Goal: Task Accomplishment & Management: Complete application form

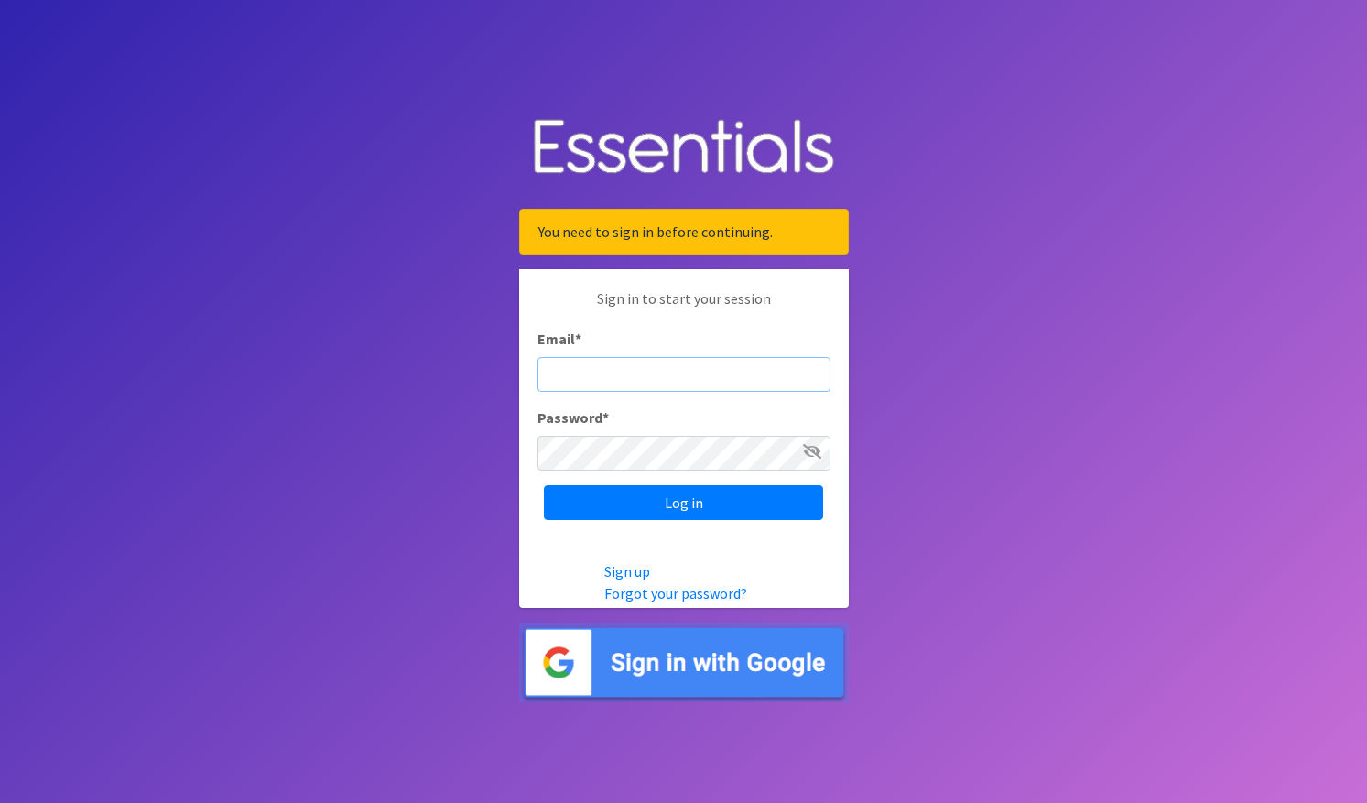
type input "[EMAIL_ADDRESS][DOMAIN_NAME]"
click at [683, 503] on input "Log in" at bounding box center [683, 502] width 279 height 35
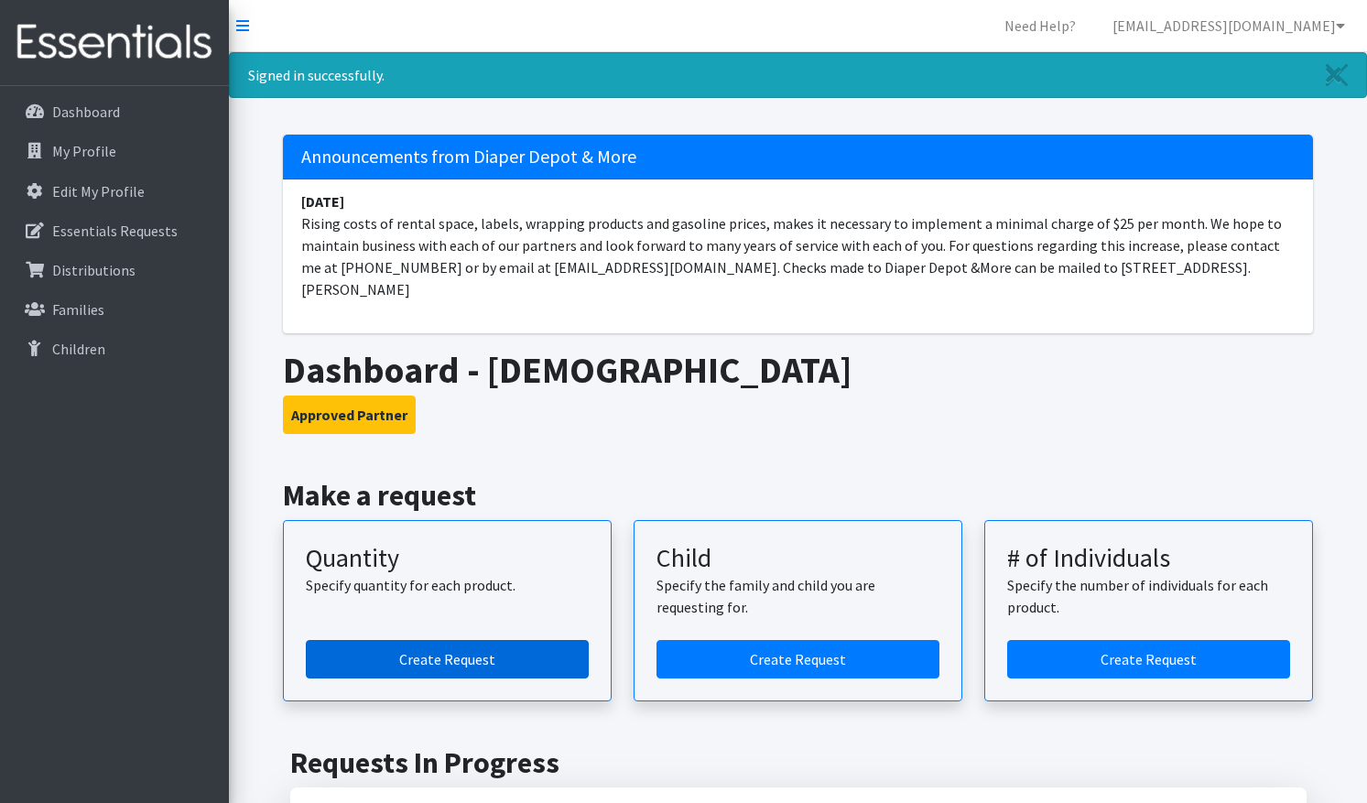
click at [451, 643] on link "Create Request" at bounding box center [447, 659] width 283 height 38
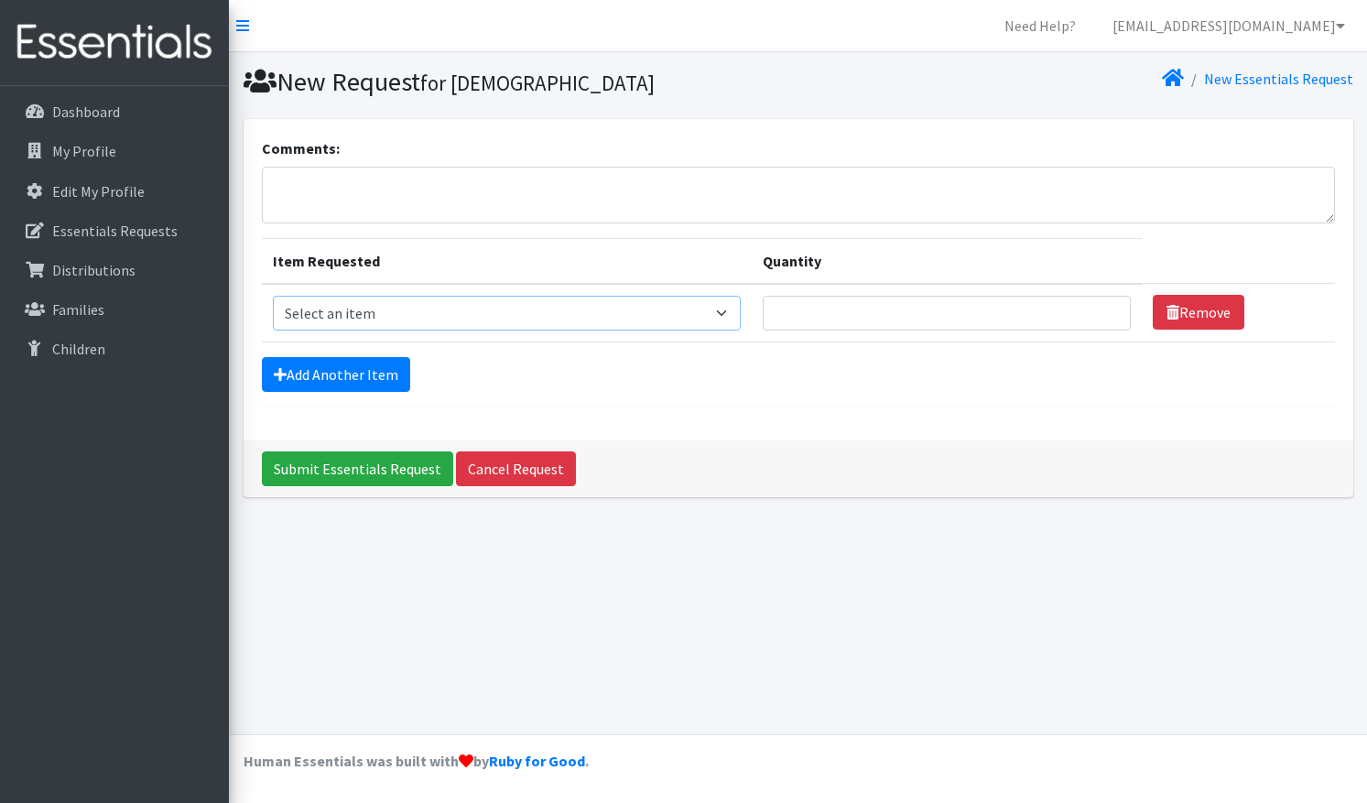
select select "12046"
click at [912, 321] on input "Quantity" at bounding box center [947, 313] width 368 height 35
click at [1108, 311] on input "1" at bounding box center [947, 313] width 368 height 35
drag, startPoint x: 811, startPoint y: 318, endPoint x: 746, endPoint y: 310, distance: 65.6
click at [752, 310] on td "Quantity 1" at bounding box center [947, 313] width 390 height 59
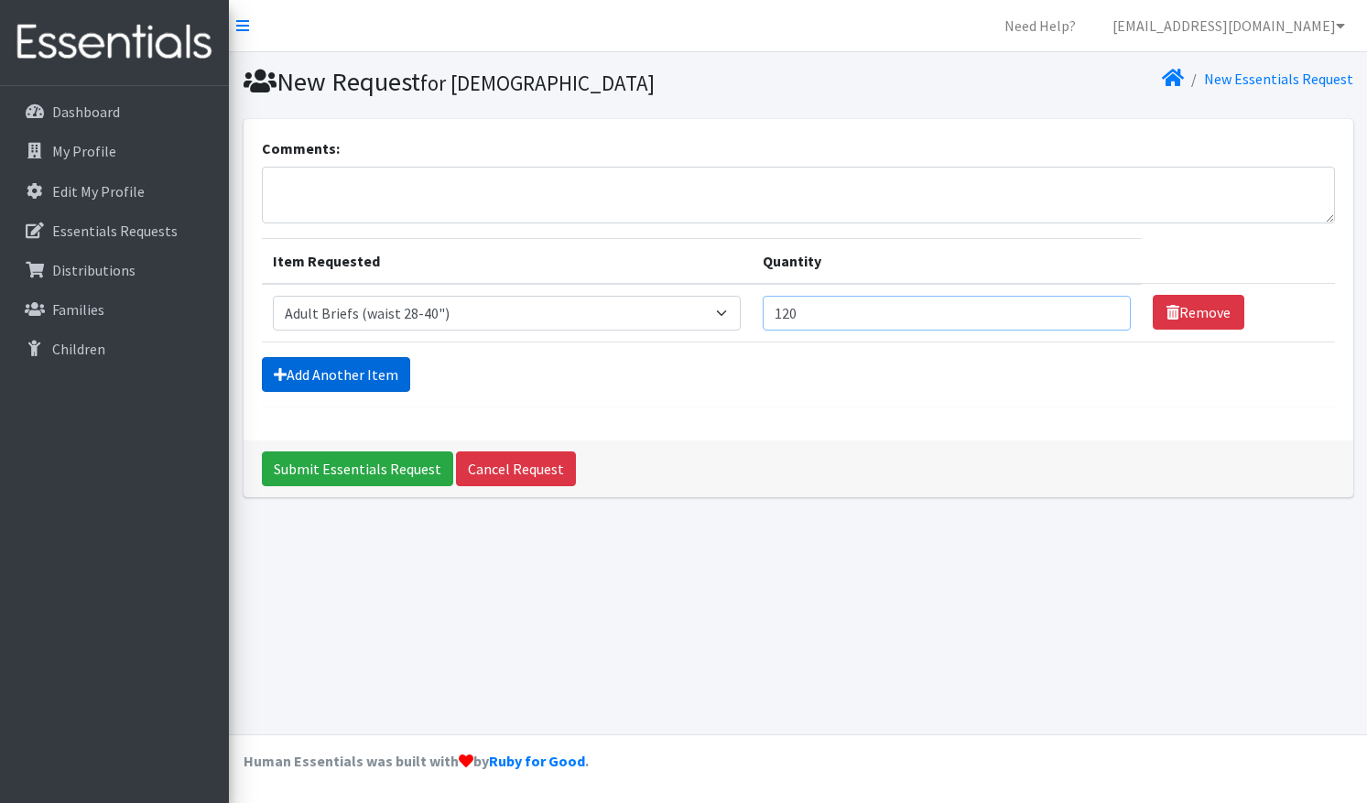
type input "120"
click at [384, 368] on link "Add Another Item" at bounding box center [336, 374] width 148 height 35
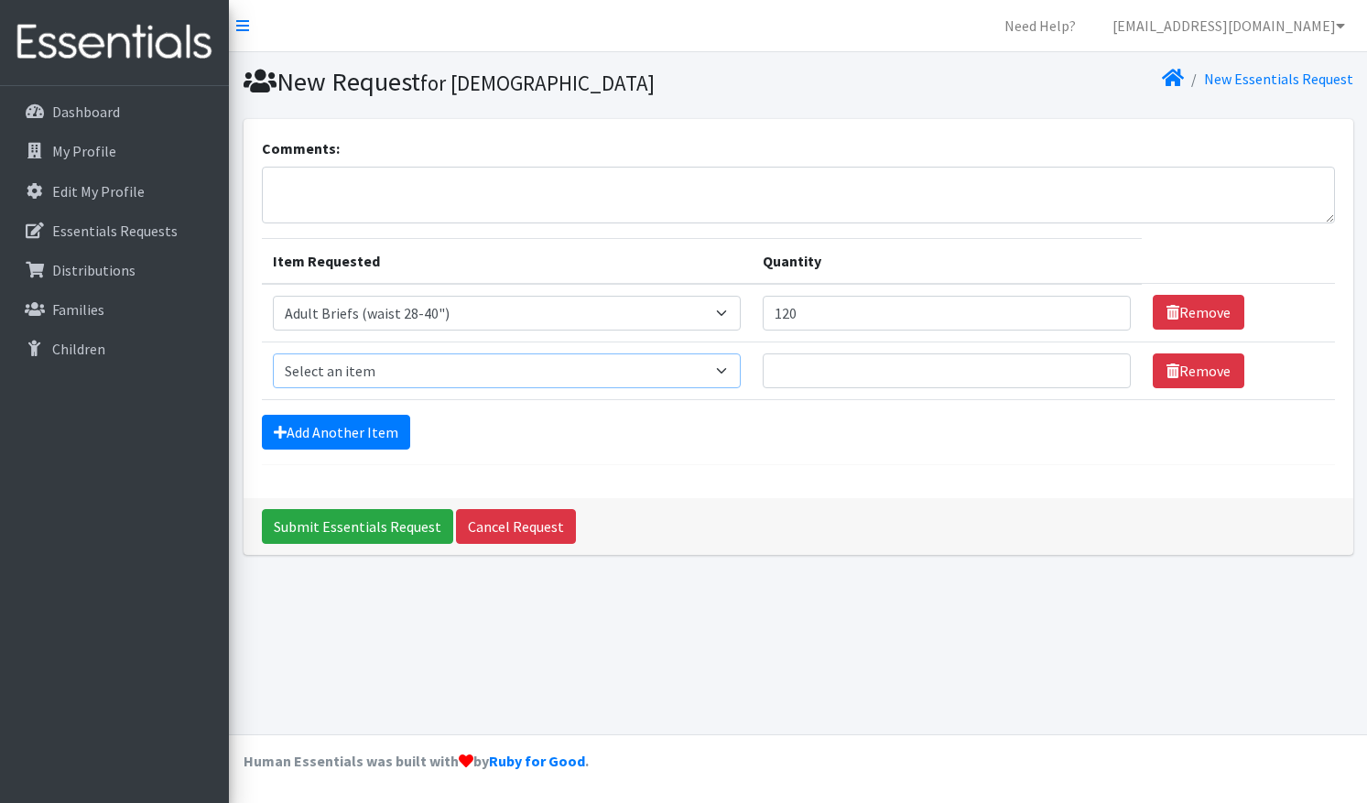
select select "6824"
click at [805, 373] on input "Quantity" at bounding box center [947, 371] width 368 height 35
type input "25"
click at [320, 435] on link "Add Another Item" at bounding box center [336, 432] width 148 height 35
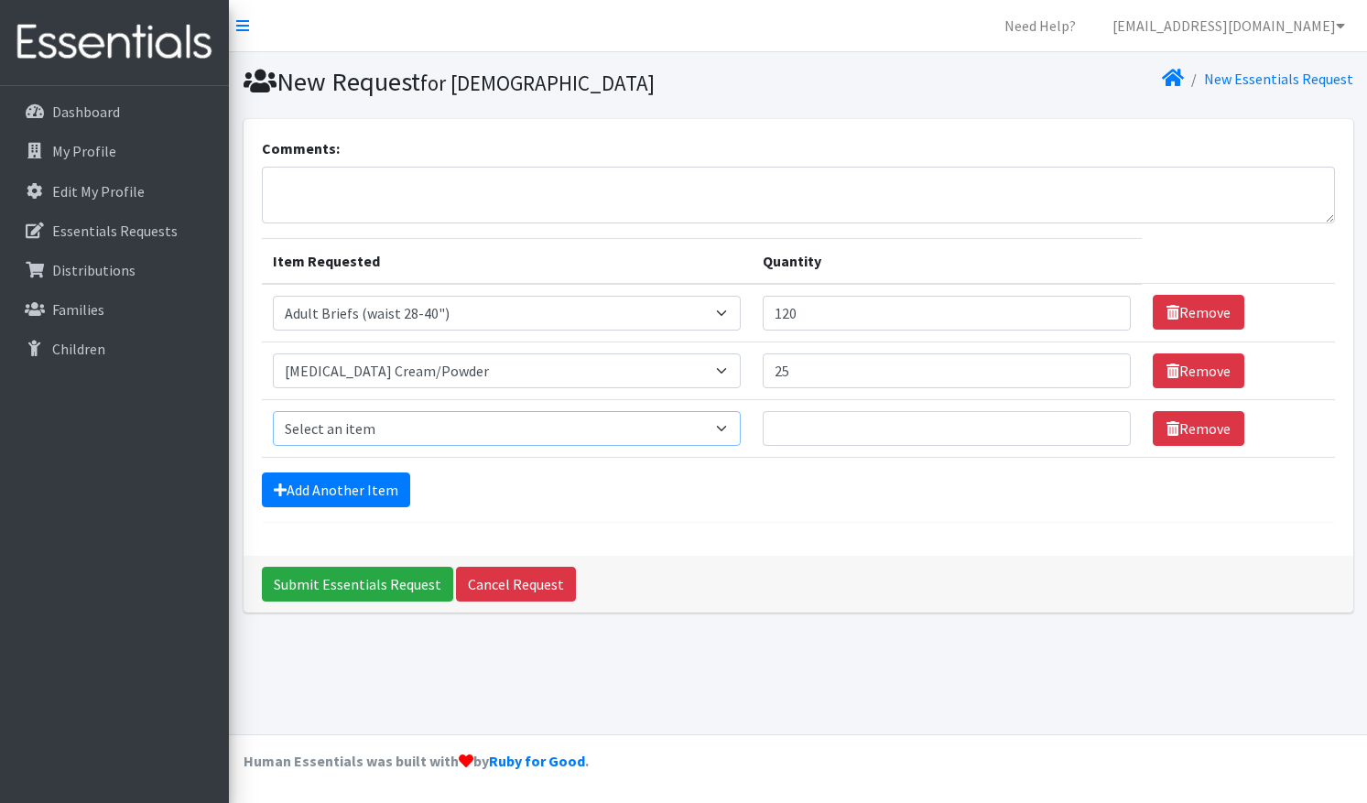
select select "6830"
click at [785, 427] on input "Quantity" at bounding box center [947, 428] width 368 height 35
type input "2"
type input "300"
click at [387, 494] on link "Add Another Item" at bounding box center [336, 490] width 148 height 35
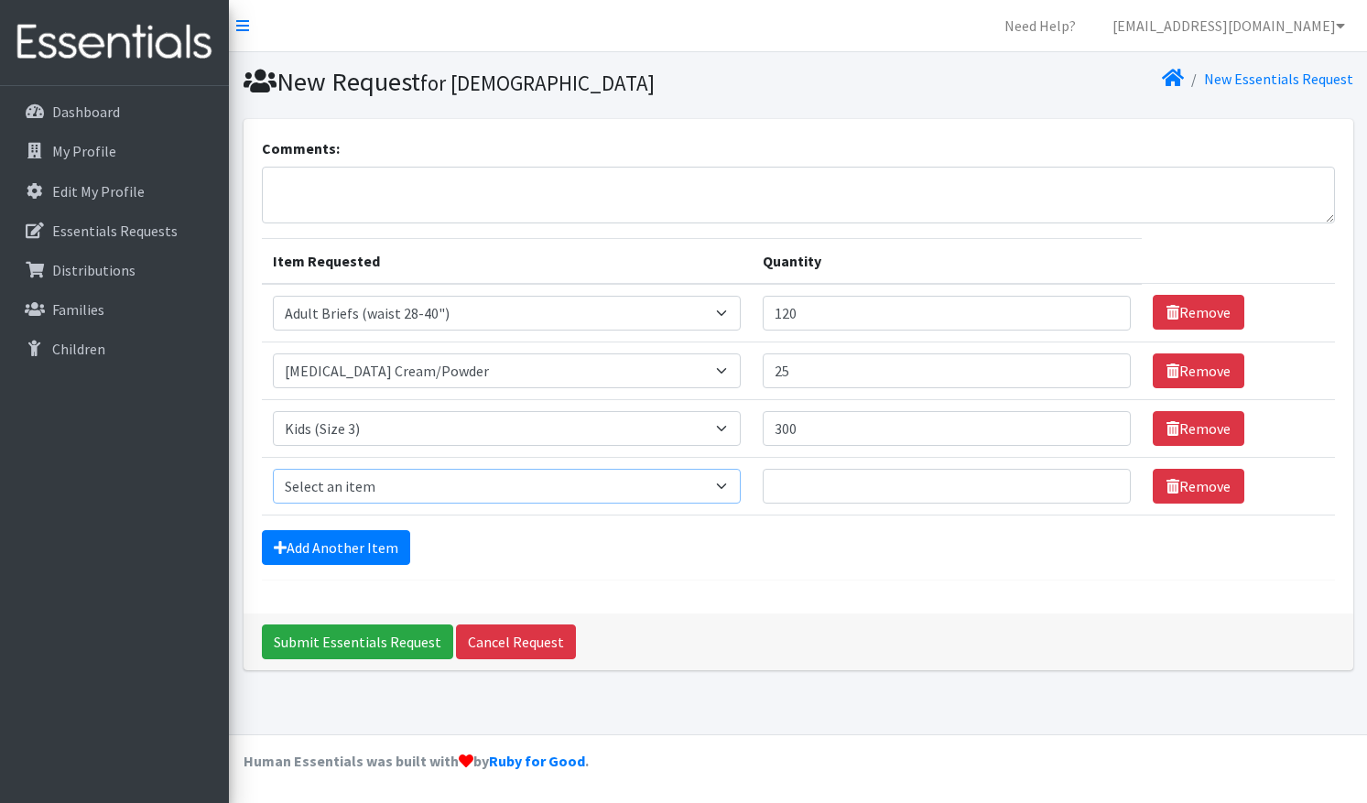
select select "6834"
click at [779, 493] on input "Quantity" at bounding box center [947, 486] width 368 height 35
type input "300"
click at [368, 540] on link "Add Another Item" at bounding box center [336, 547] width 148 height 35
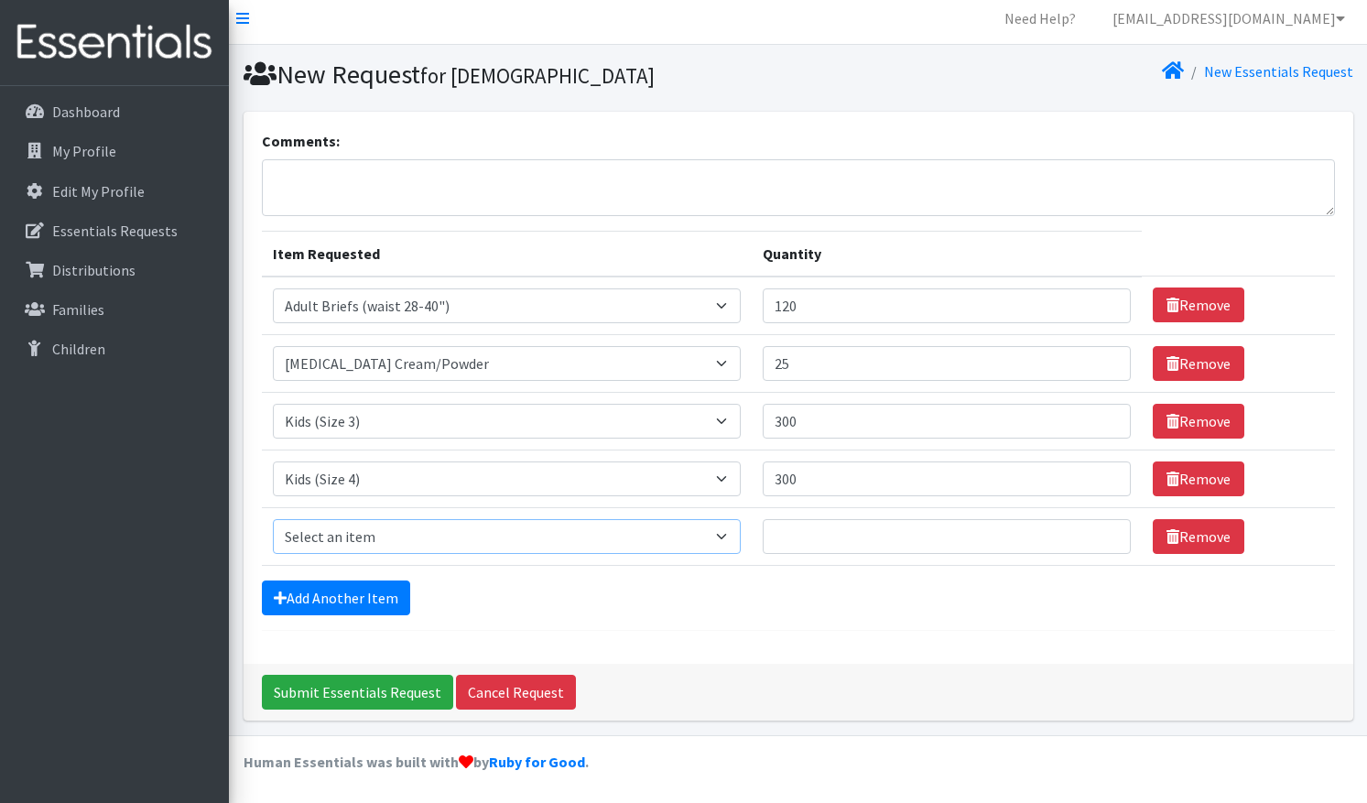
select select "6835"
click at [788, 537] on input "Quantity" at bounding box center [947, 536] width 368 height 35
type input "300"
click at [370, 597] on link "Add Another Item" at bounding box center [336, 598] width 148 height 35
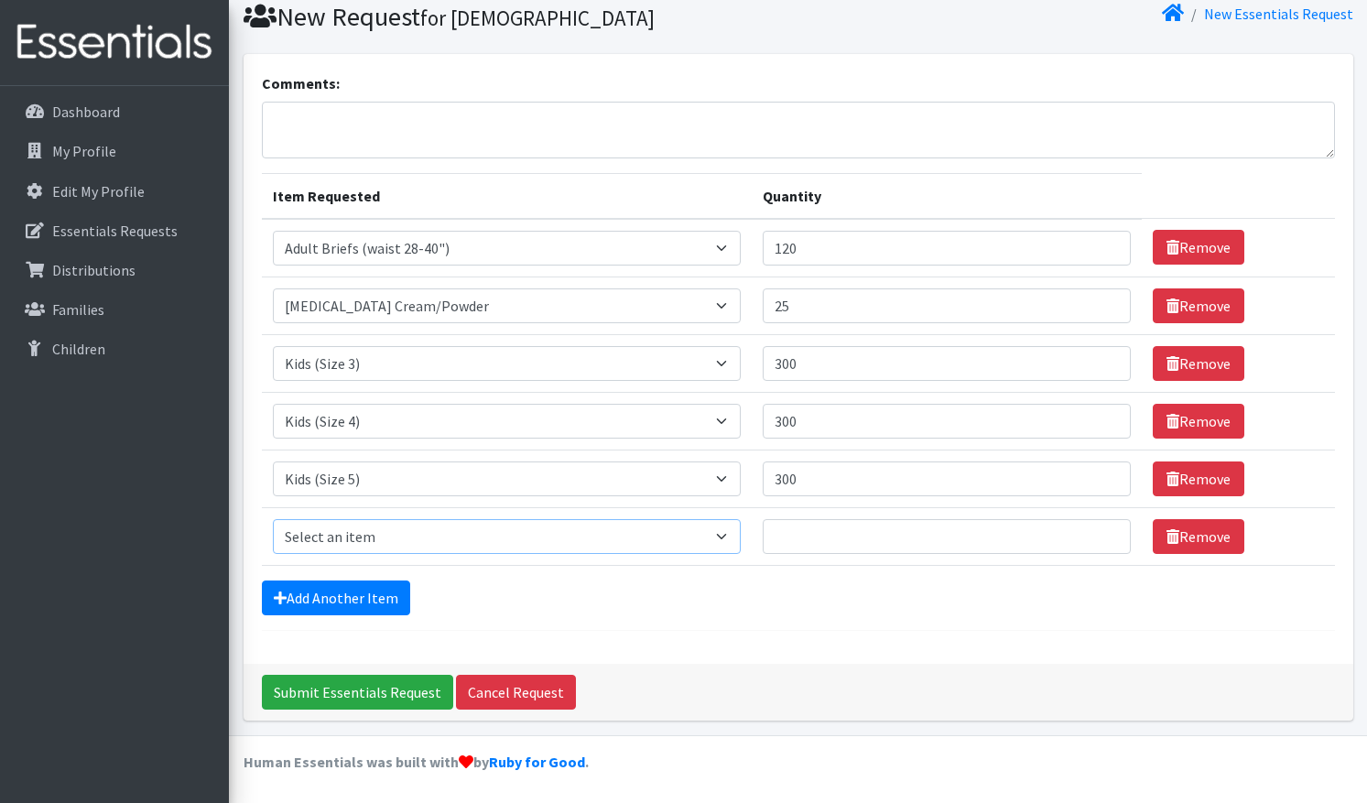
select select "6856"
click at [781, 539] on input "Quantity" at bounding box center [947, 536] width 368 height 35
type input "300"
click at [371, 603] on link "Add Another Item" at bounding box center [336, 598] width 148 height 35
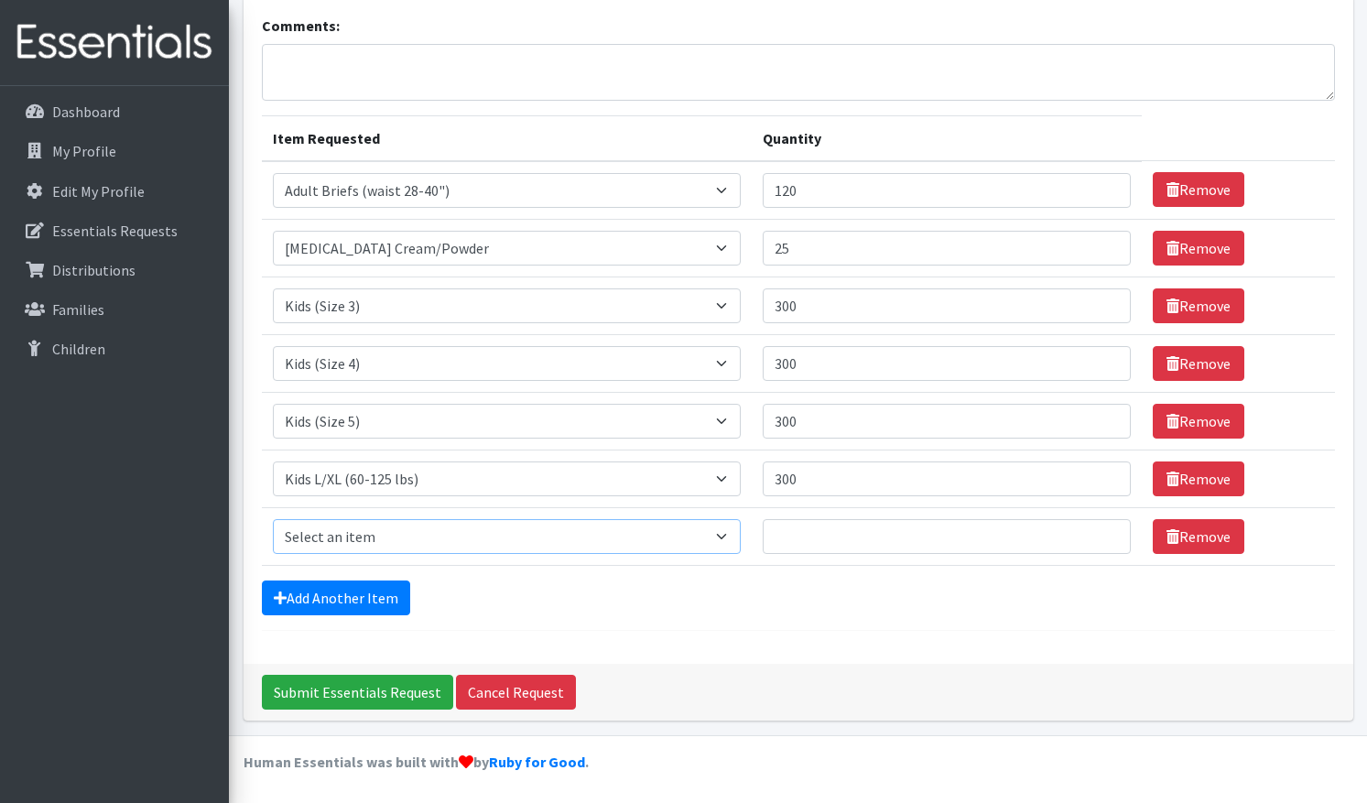
select select "6818"
click at [779, 541] on input "Quantity" at bounding box center [947, 536] width 368 height 35
type input "120"
click at [365, 594] on link "Add Another Item" at bounding box center [336, 598] width 148 height 35
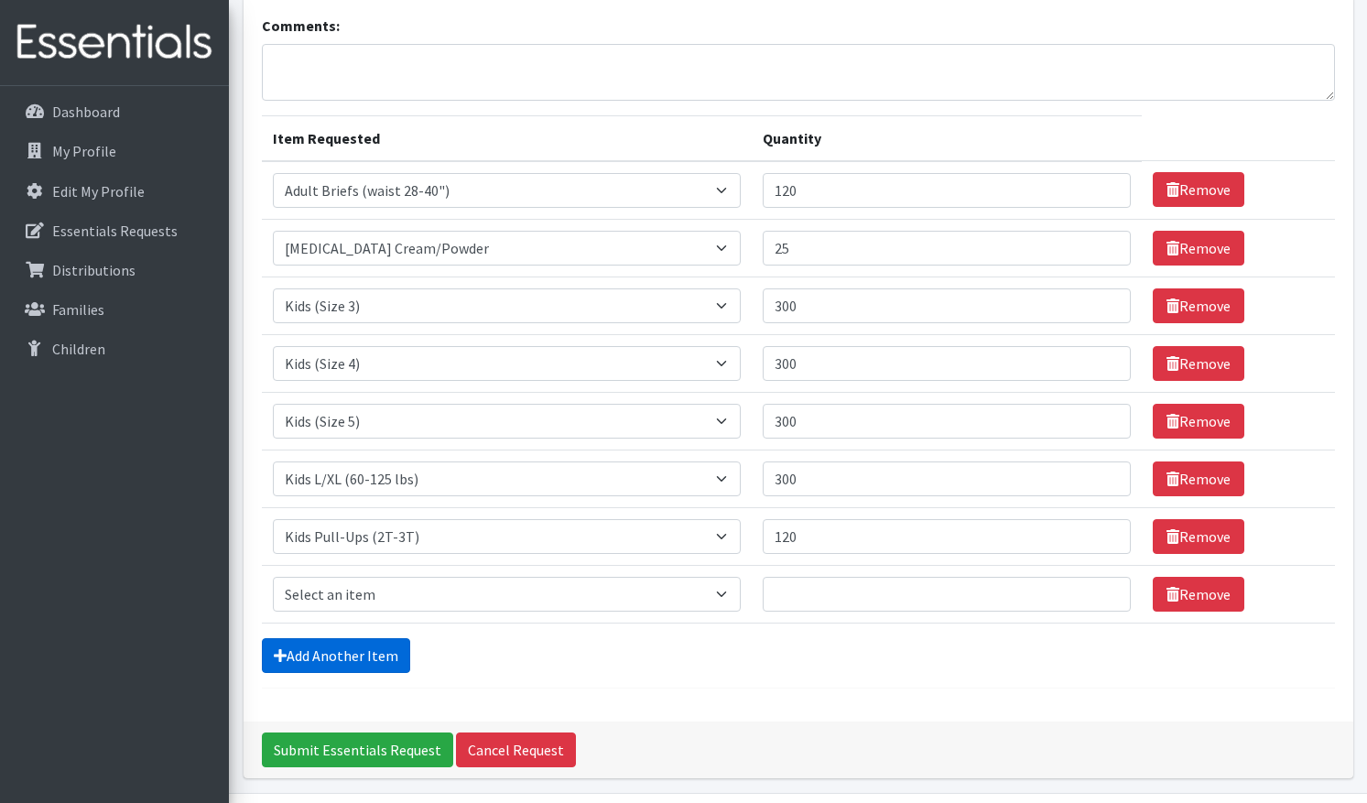
scroll to position [180, 0]
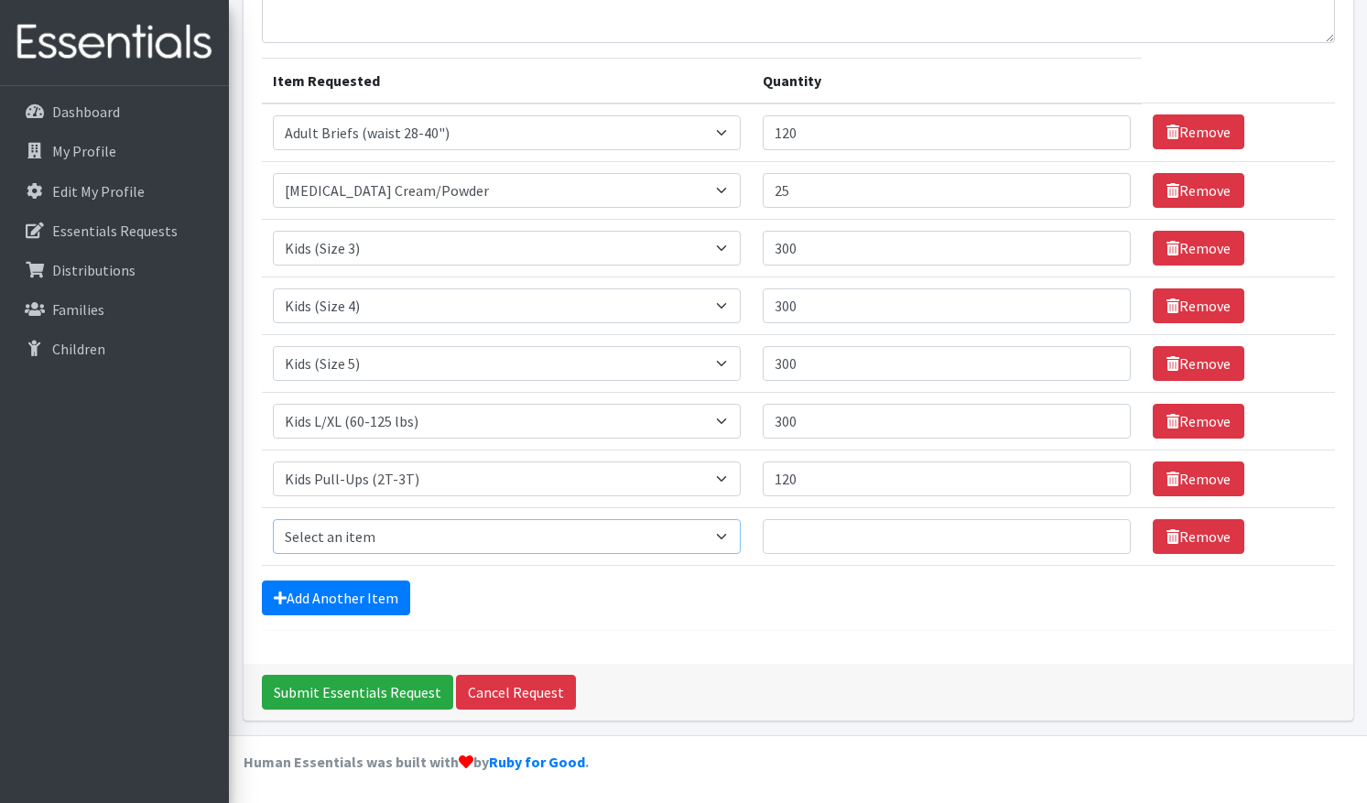
select select "6819"
click at [775, 538] on input "Quantity" at bounding box center [947, 536] width 368 height 35
type input "120"
click at [349, 597] on link "Add Another Item" at bounding box center [336, 598] width 148 height 35
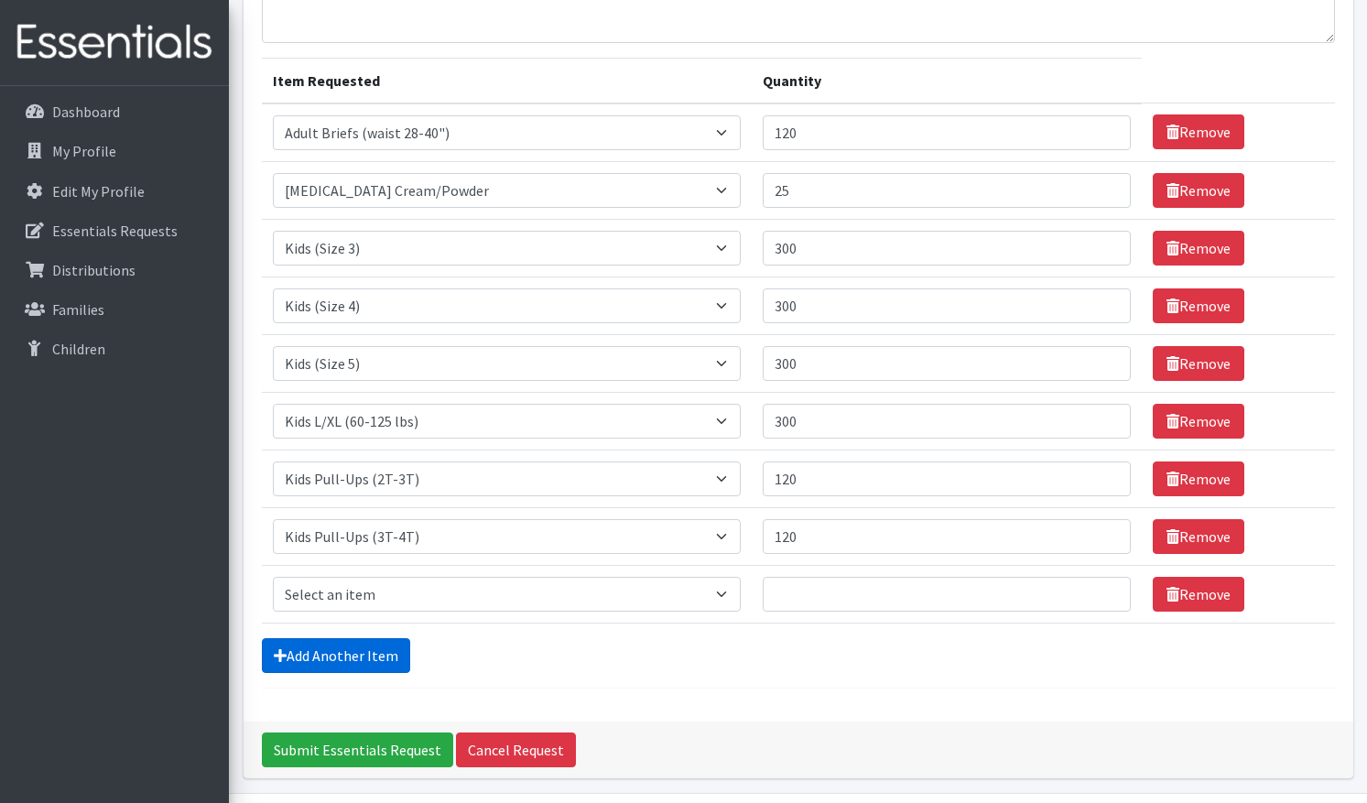
scroll to position [238, 0]
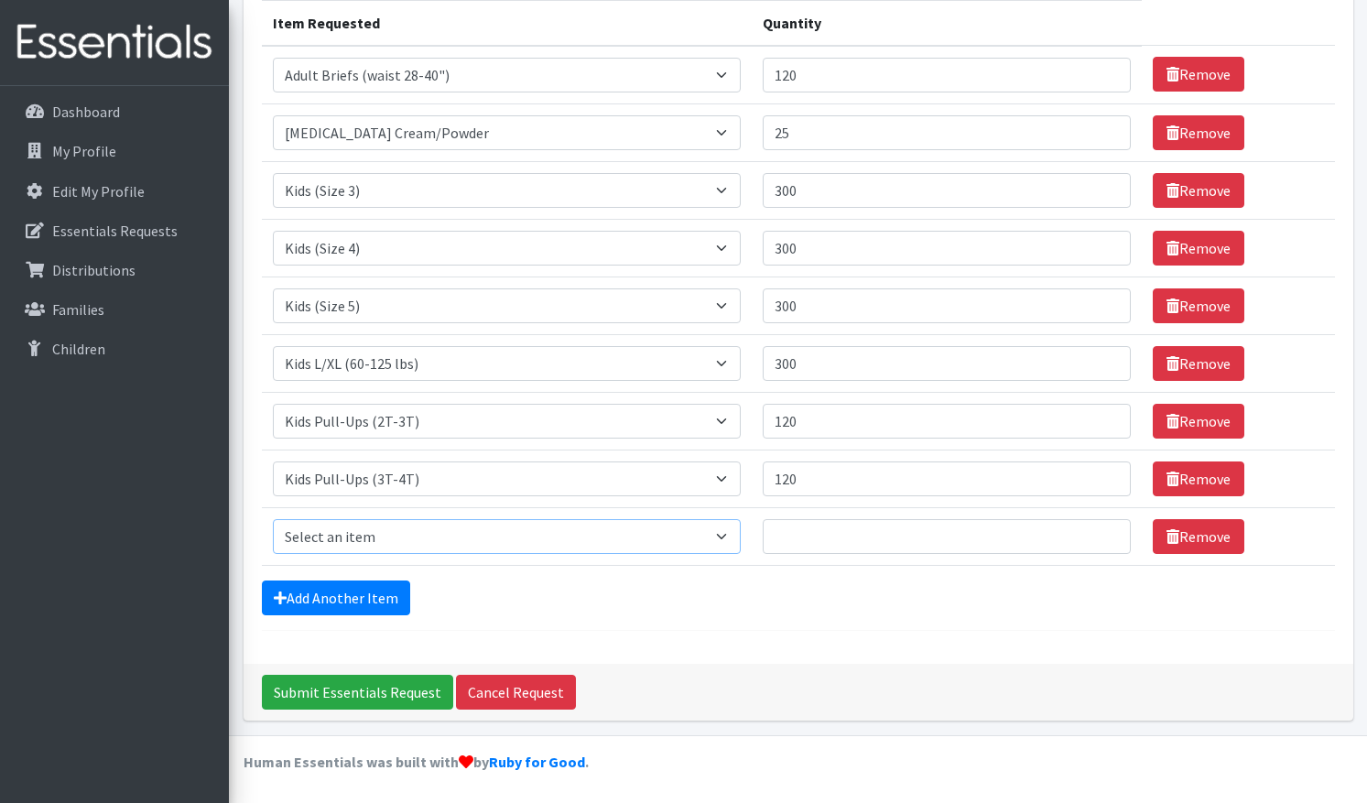
select select "6820"
click at [785, 542] on input "Quantity" at bounding box center [947, 536] width 368 height 35
type input "120"
click at [307, 596] on link "Add Another Item" at bounding box center [336, 598] width 148 height 35
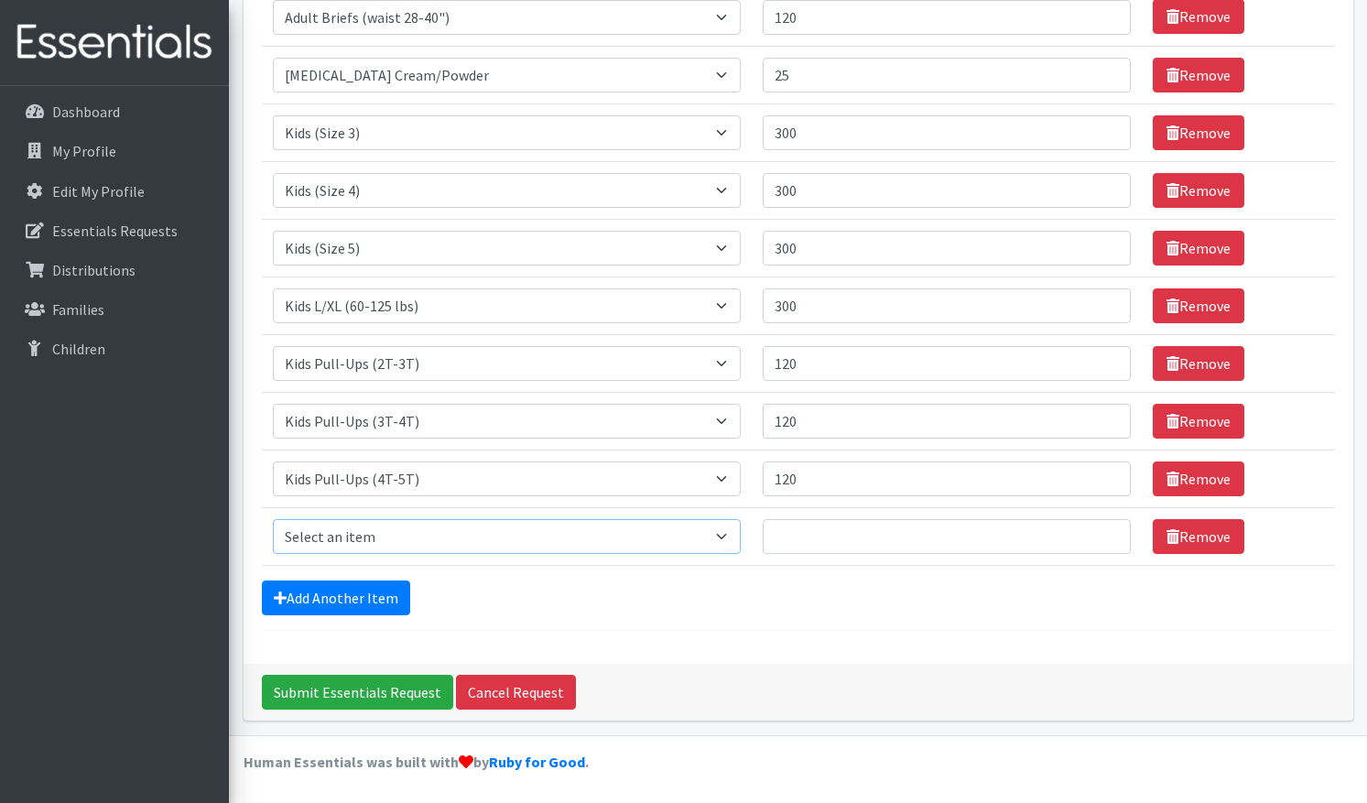
select select "6836"
click at [792, 538] on input "Quantity" at bounding box center [947, 536] width 368 height 35
drag, startPoint x: 799, startPoint y: 306, endPoint x: 753, endPoint y: 296, distance: 46.9
click at [753, 296] on td "Quantity 300" at bounding box center [947, 306] width 390 height 58
click at [792, 539] on input "Quantity" at bounding box center [947, 536] width 368 height 35
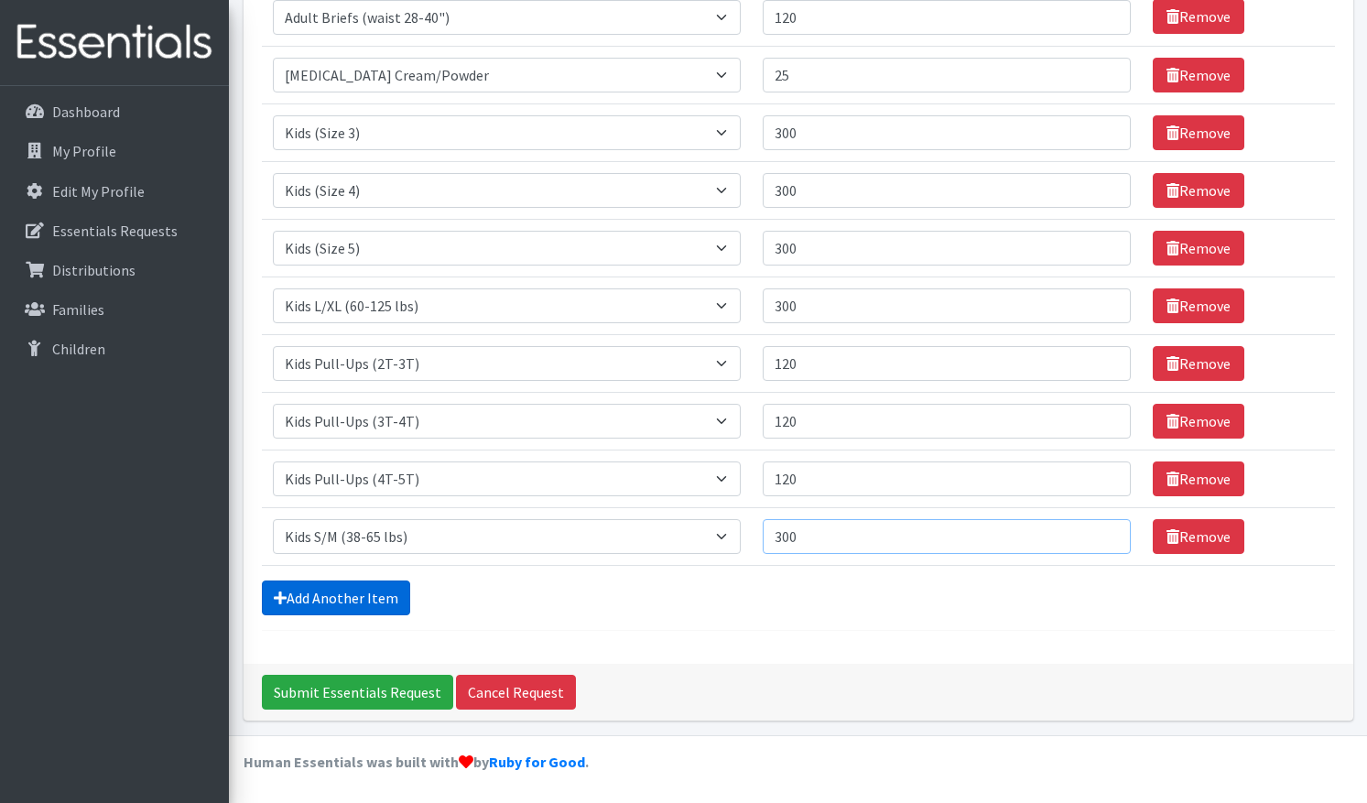
type input "300"
click at [367, 594] on link "Add Another Item" at bounding box center [336, 598] width 148 height 35
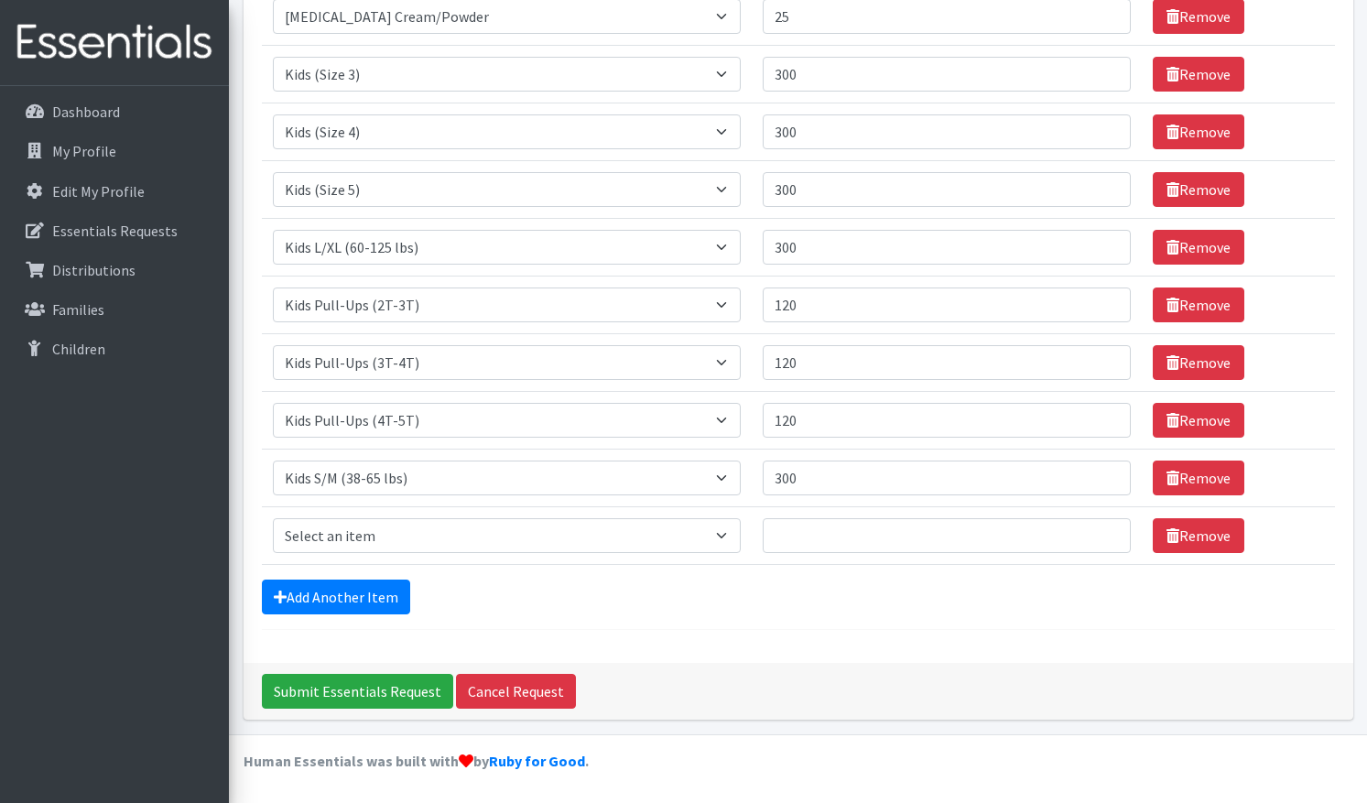
scroll to position [354, 0]
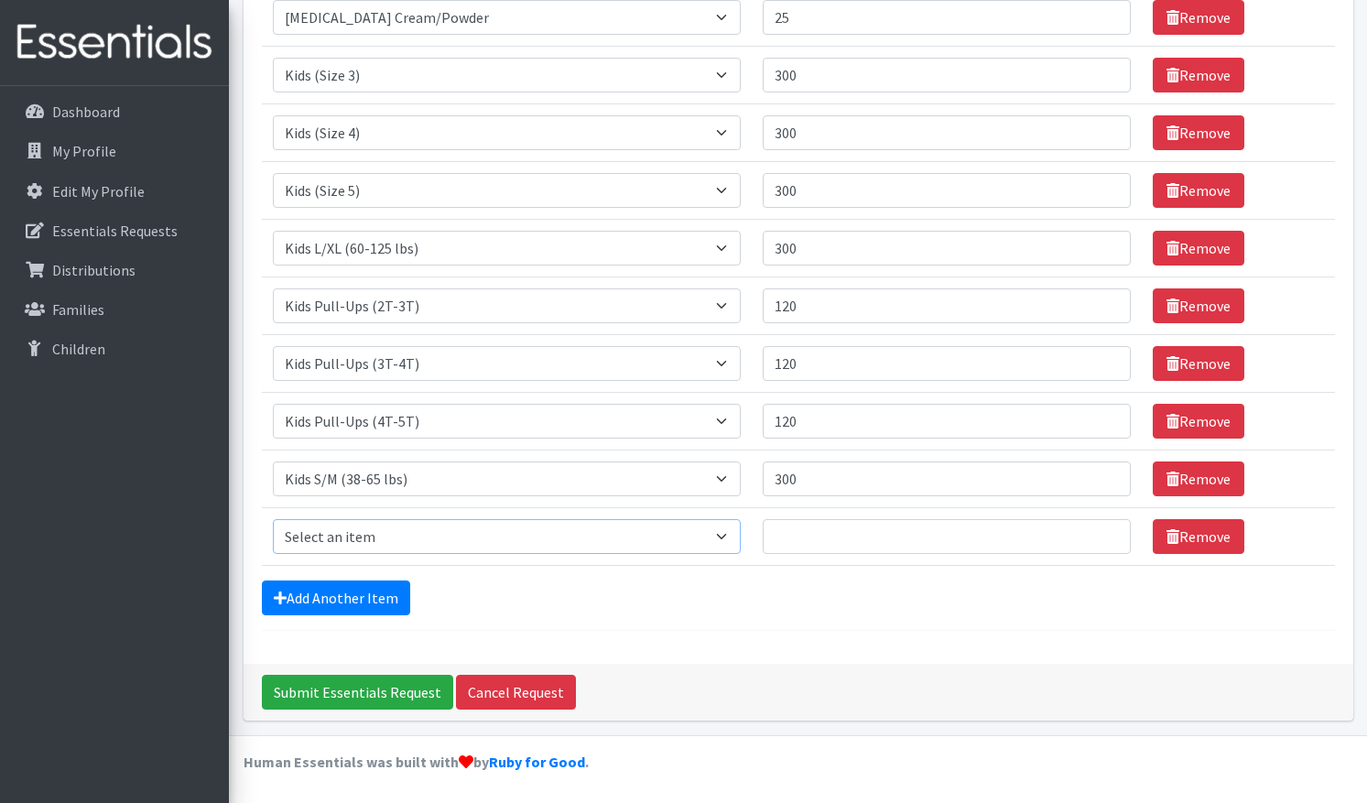
select select "11296"
click at [790, 539] on input "Quantity" at bounding box center [947, 536] width 368 height 35
type input "100"
click at [371, 602] on link "Add Another Item" at bounding box center [336, 598] width 148 height 35
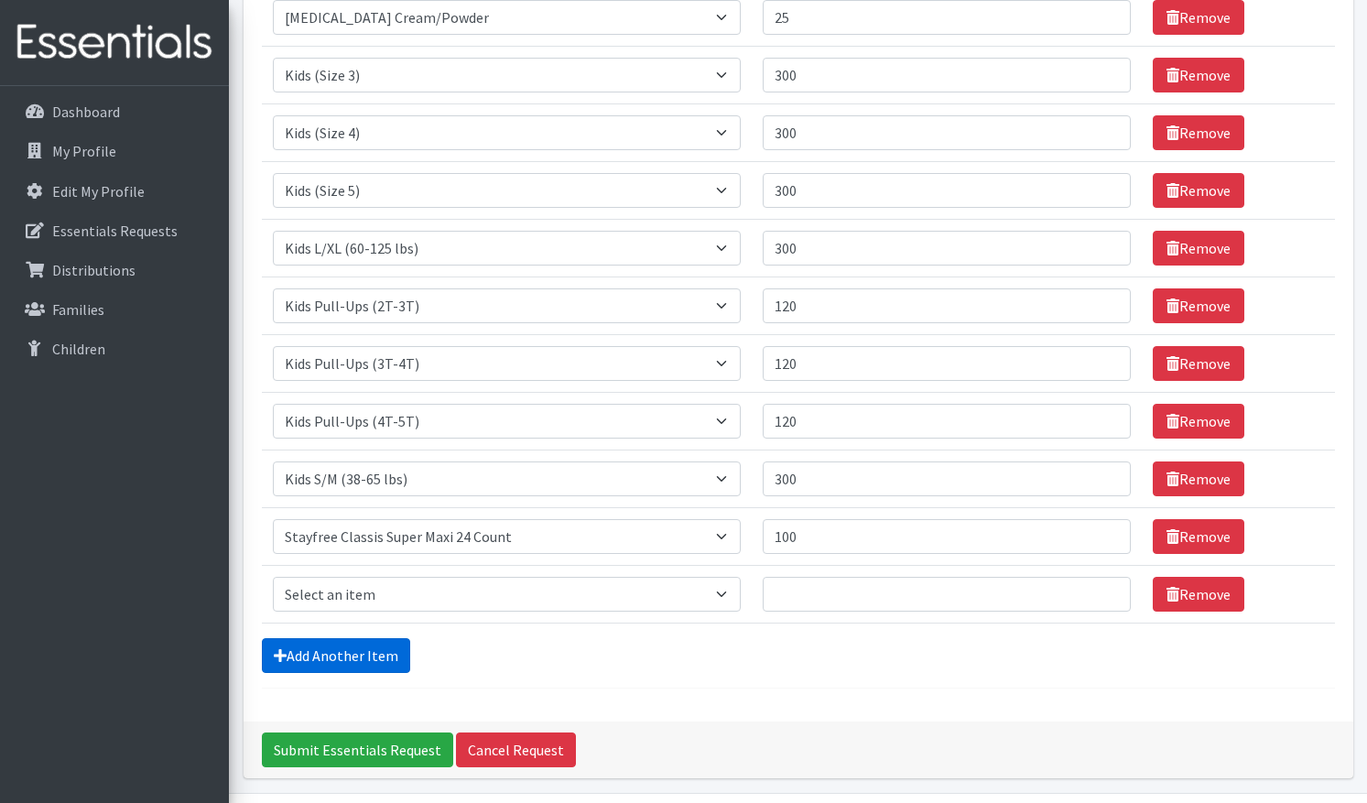
scroll to position [411, 0]
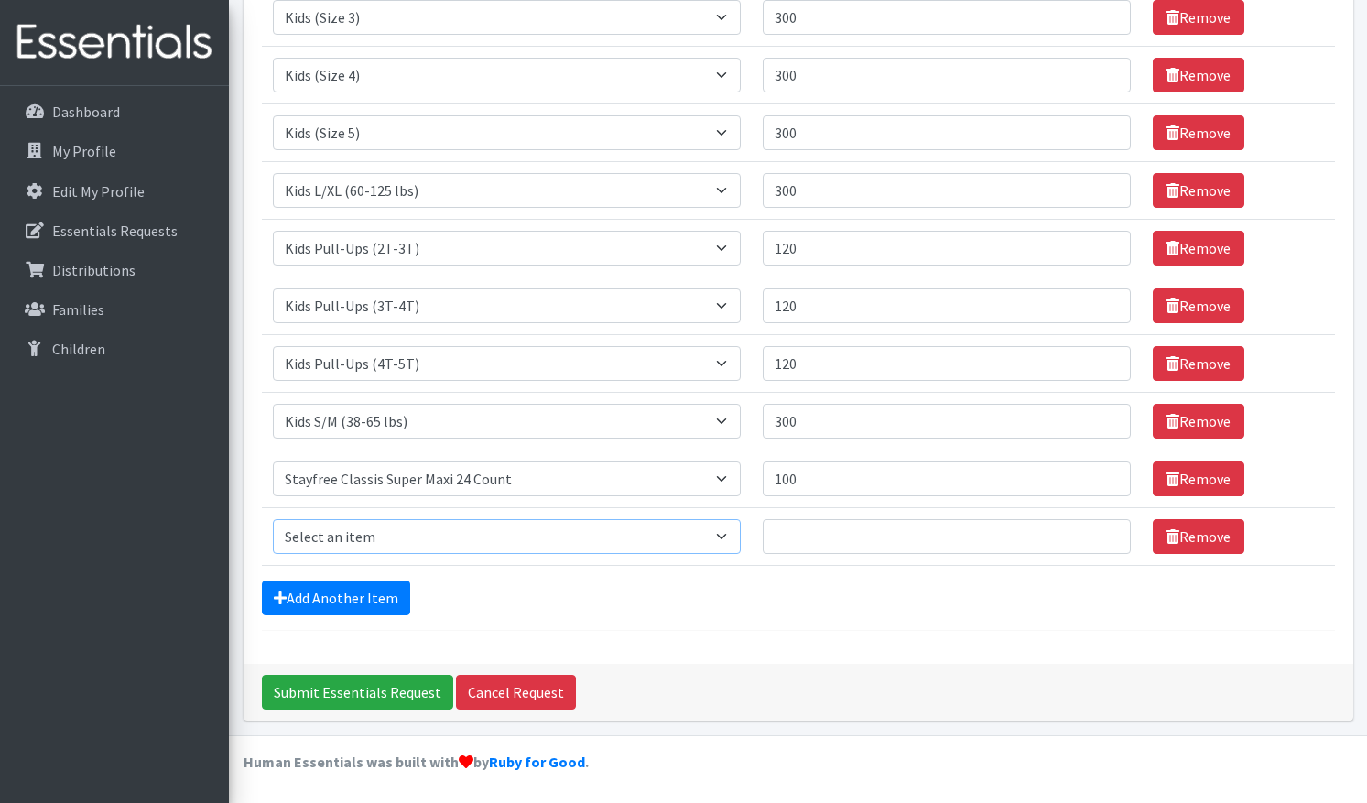
select select "6846"
click at [787, 538] on input "Quantity" at bounding box center [947, 536] width 368 height 35
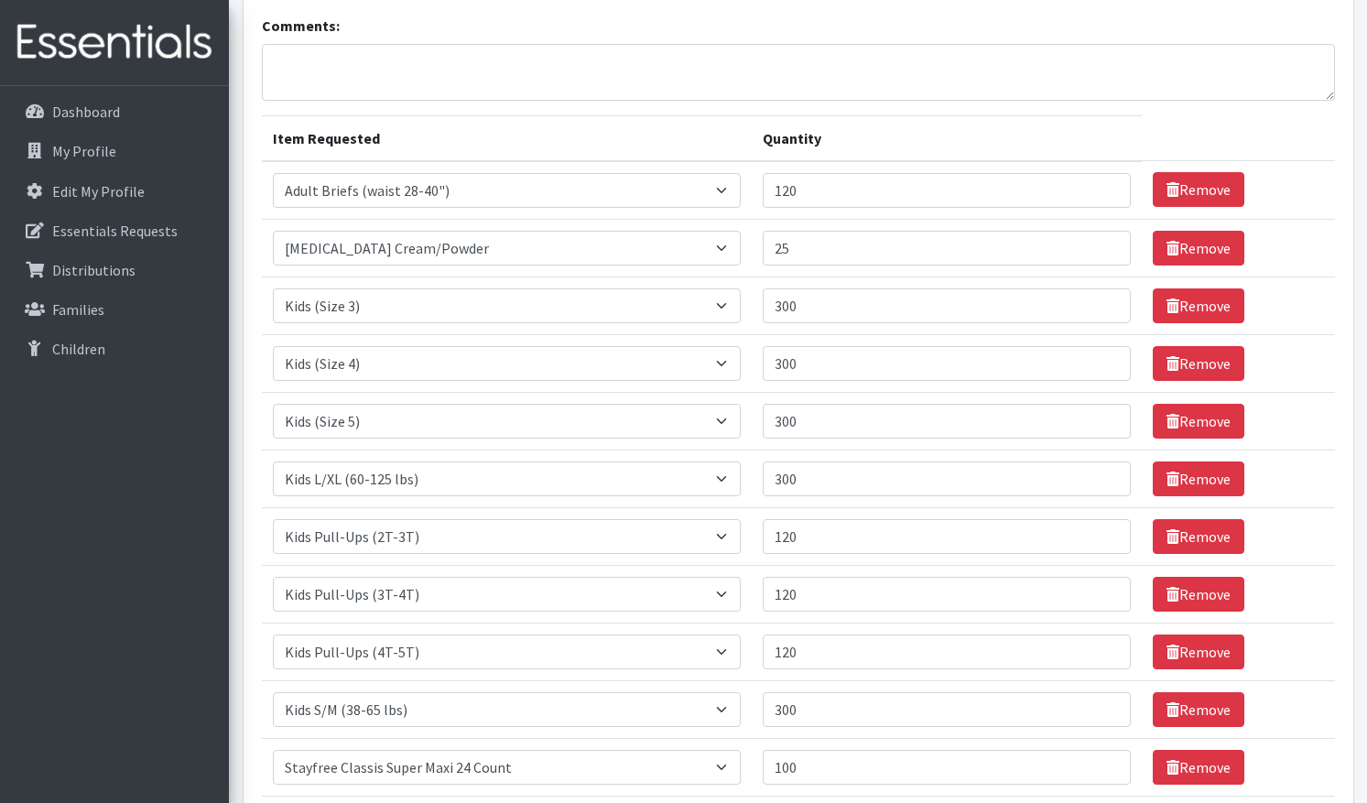
scroll to position [124, 0]
type input "100"
drag, startPoint x: 789, startPoint y: 250, endPoint x: 749, endPoint y: 248, distance: 39.4
click at [752, 248] on td "Quantity 25" at bounding box center [947, 247] width 390 height 58
type input "50"
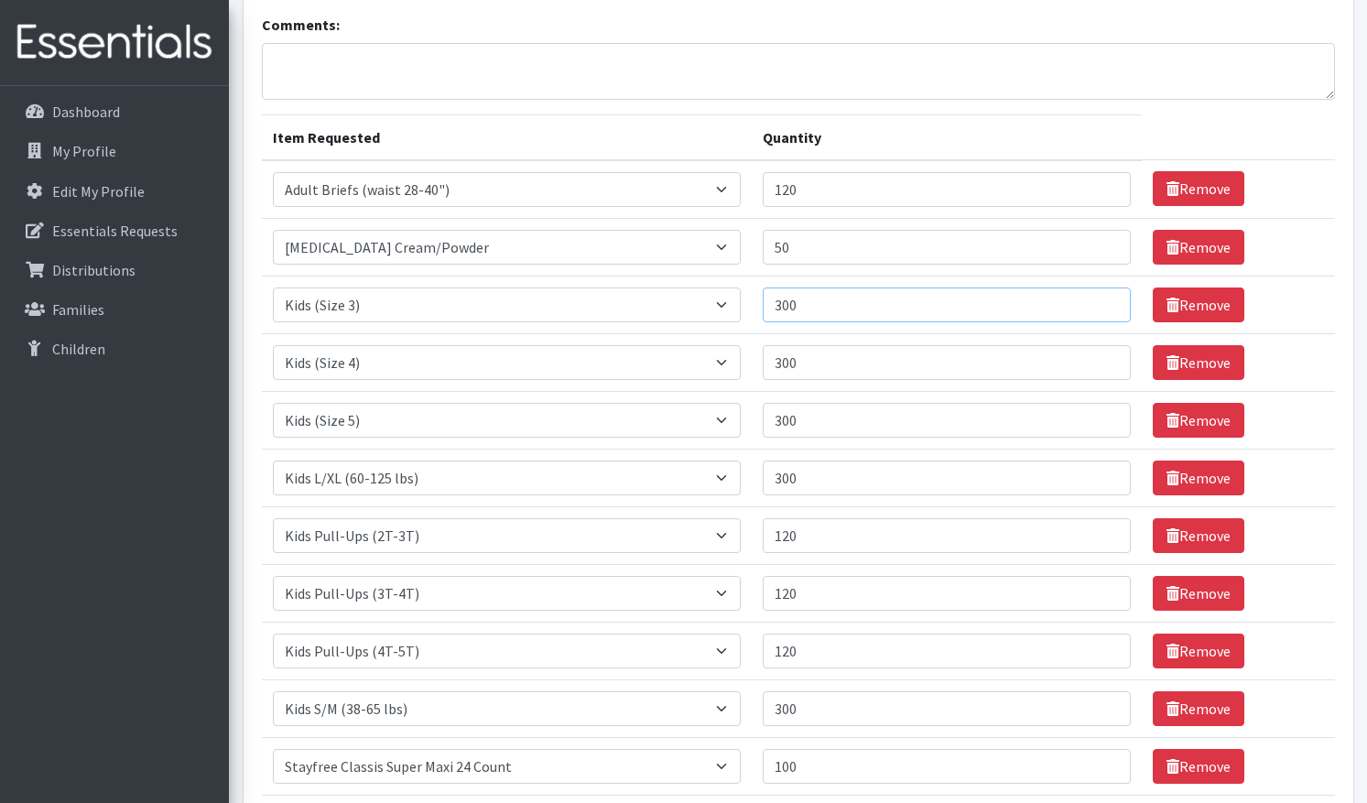
click at [808, 320] on input "300" at bounding box center [947, 305] width 368 height 35
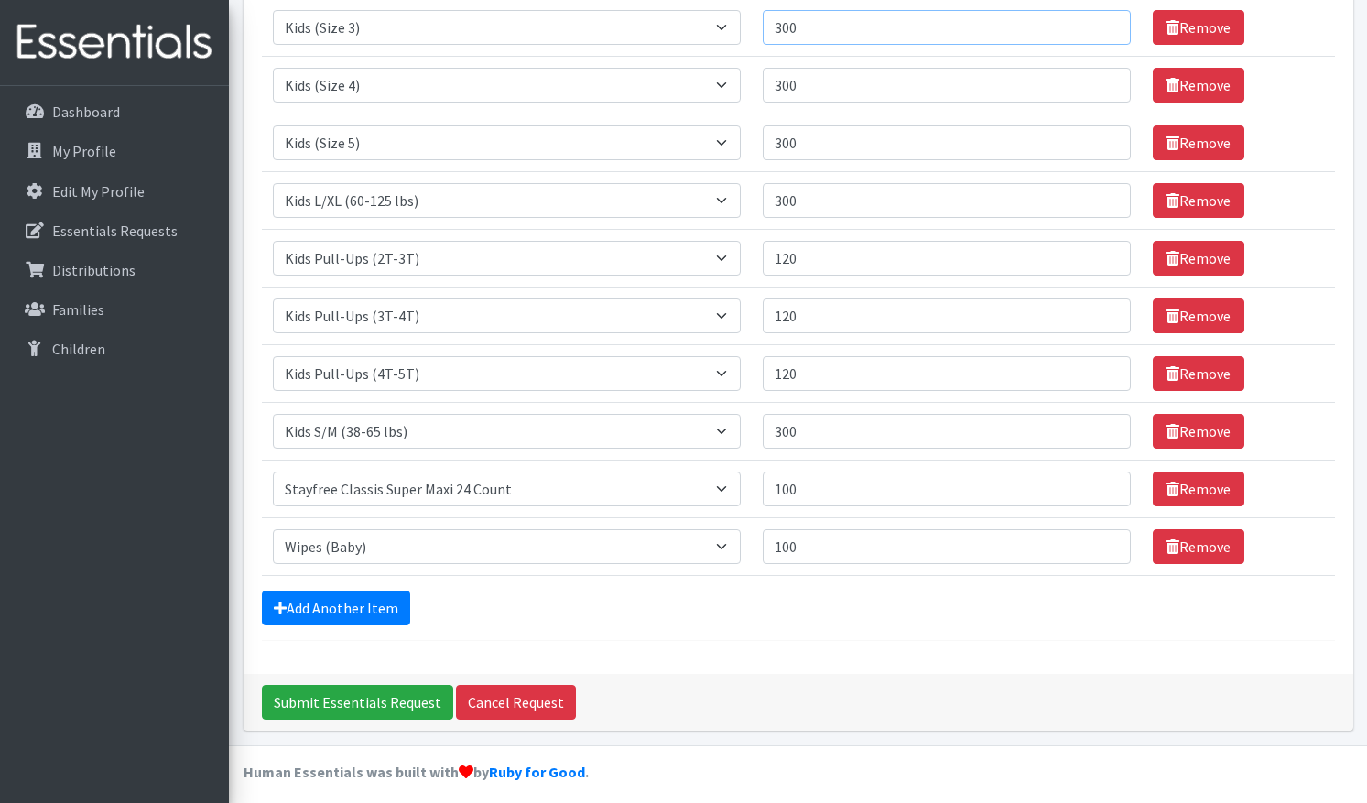
scroll to position [400, 0]
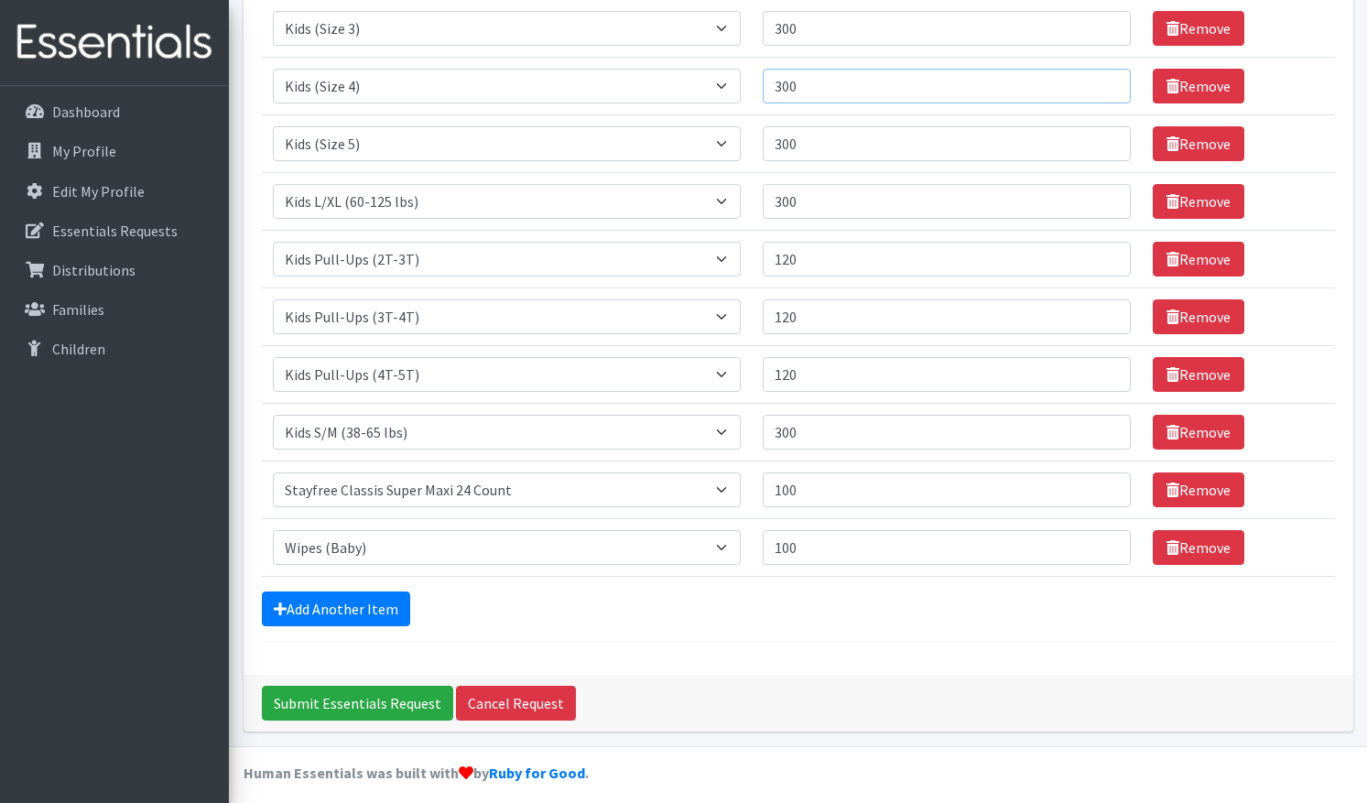
drag, startPoint x: 802, startPoint y: 86, endPoint x: 757, endPoint y: 82, distance: 45.1
click at [763, 82] on input "300" at bounding box center [947, 86] width 368 height 35
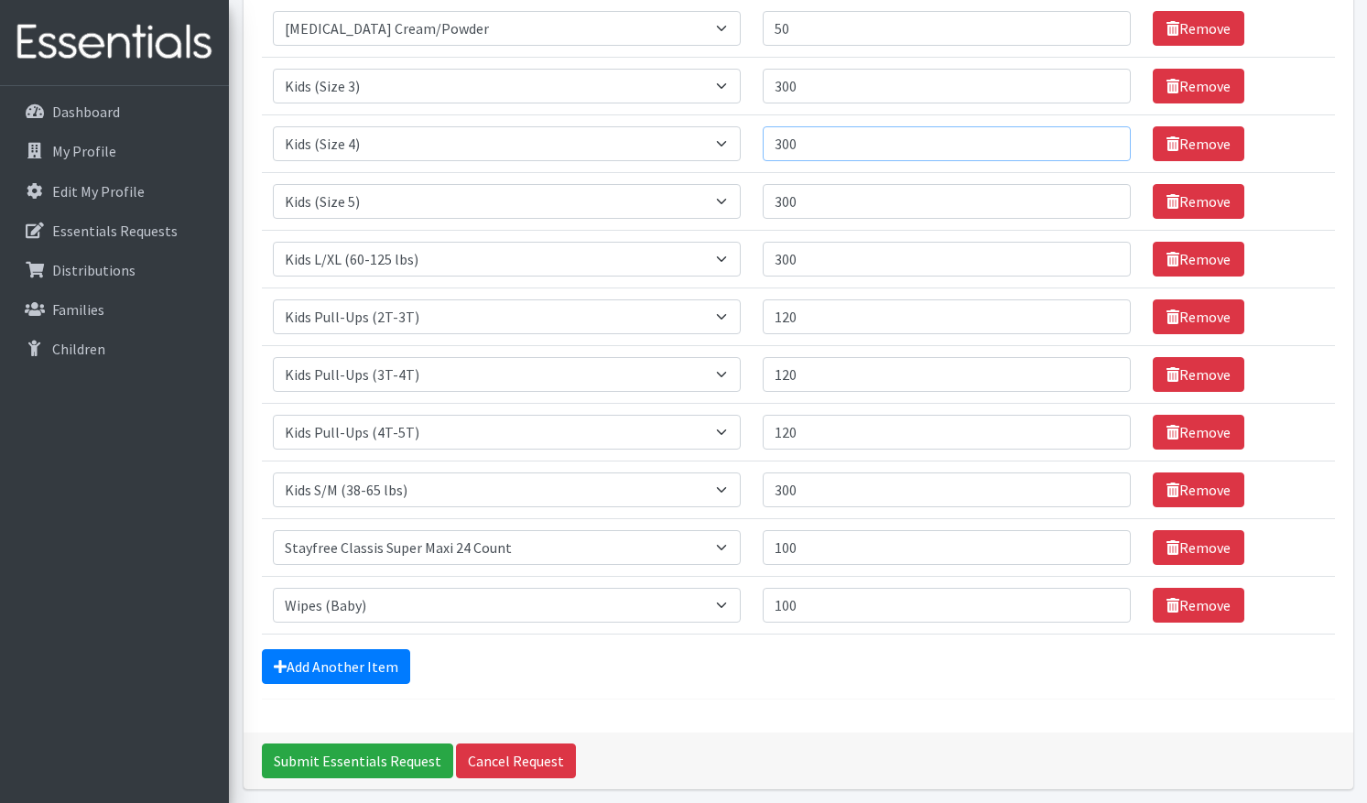
scroll to position [332, 0]
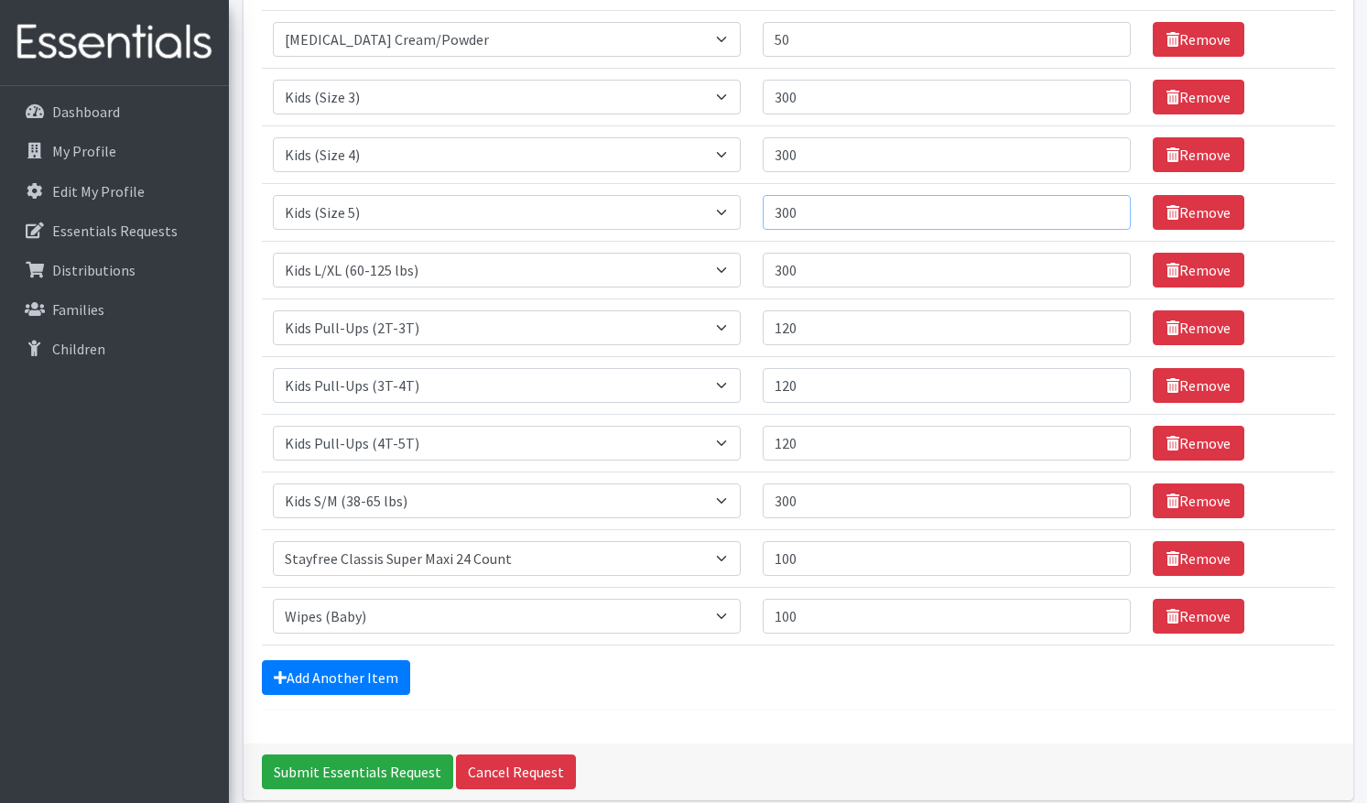
drag, startPoint x: 794, startPoint y: 210, endPoint x: 757, endPoint y: 209, distance: 37.6
click at [763, 209] on input "300" at bounding box center [947, 212] width 368 height 35
click at [354, 771] on input "Submit Essentials Request" at bounding box center [357, 772] width 191 height 35
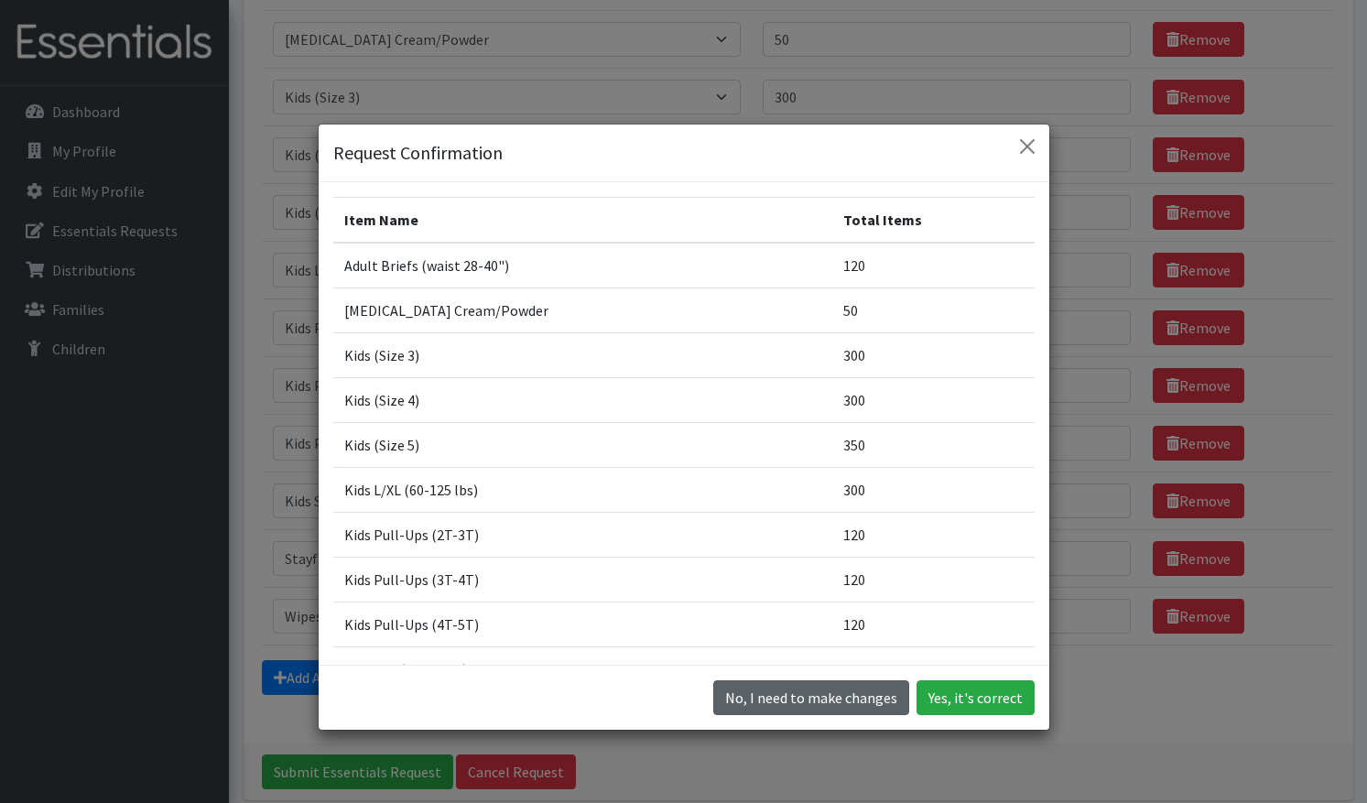
click at [777, 703] on button "No, I need to make changes" at bounding box center [811, 698] width 196 height 35
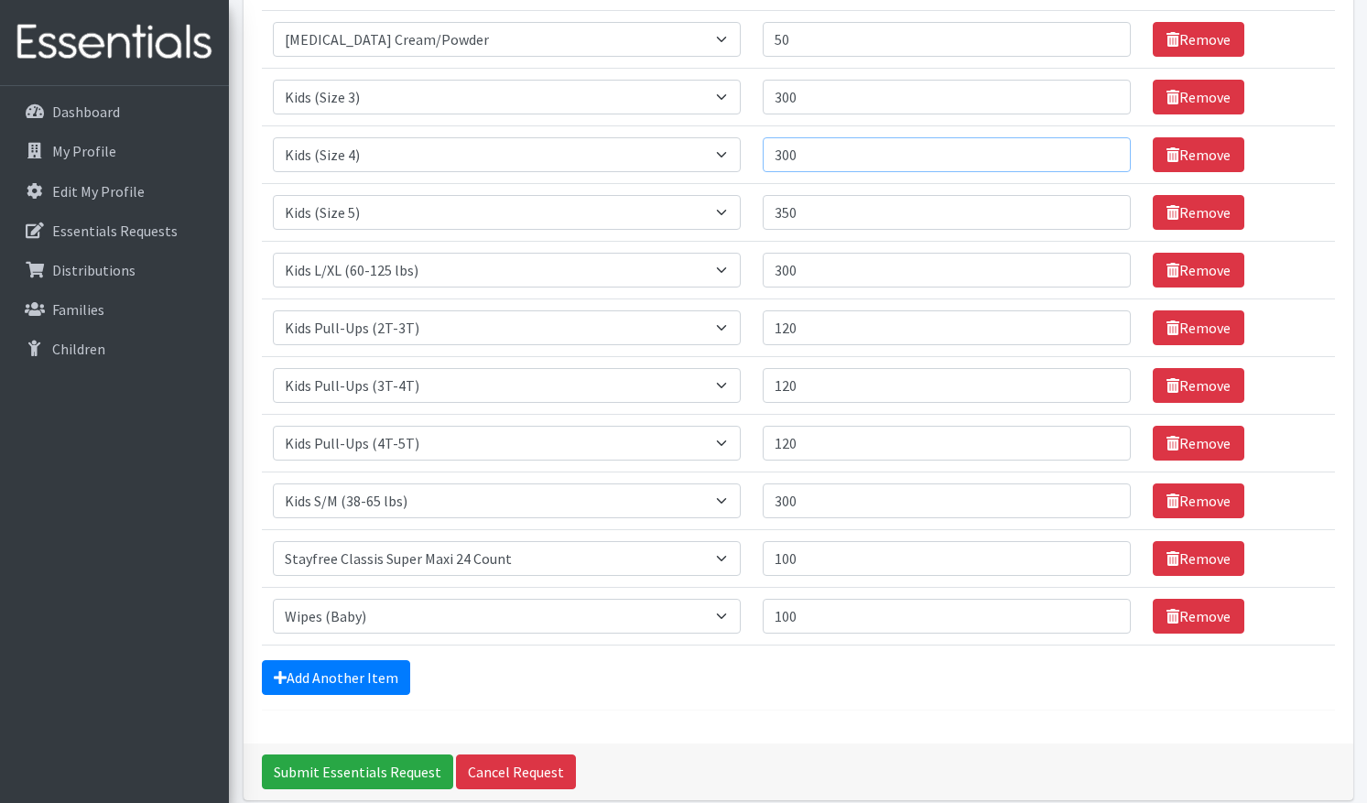
click at [799, 150] on input "300" at bounding box center [947, 154] width 368 height 35
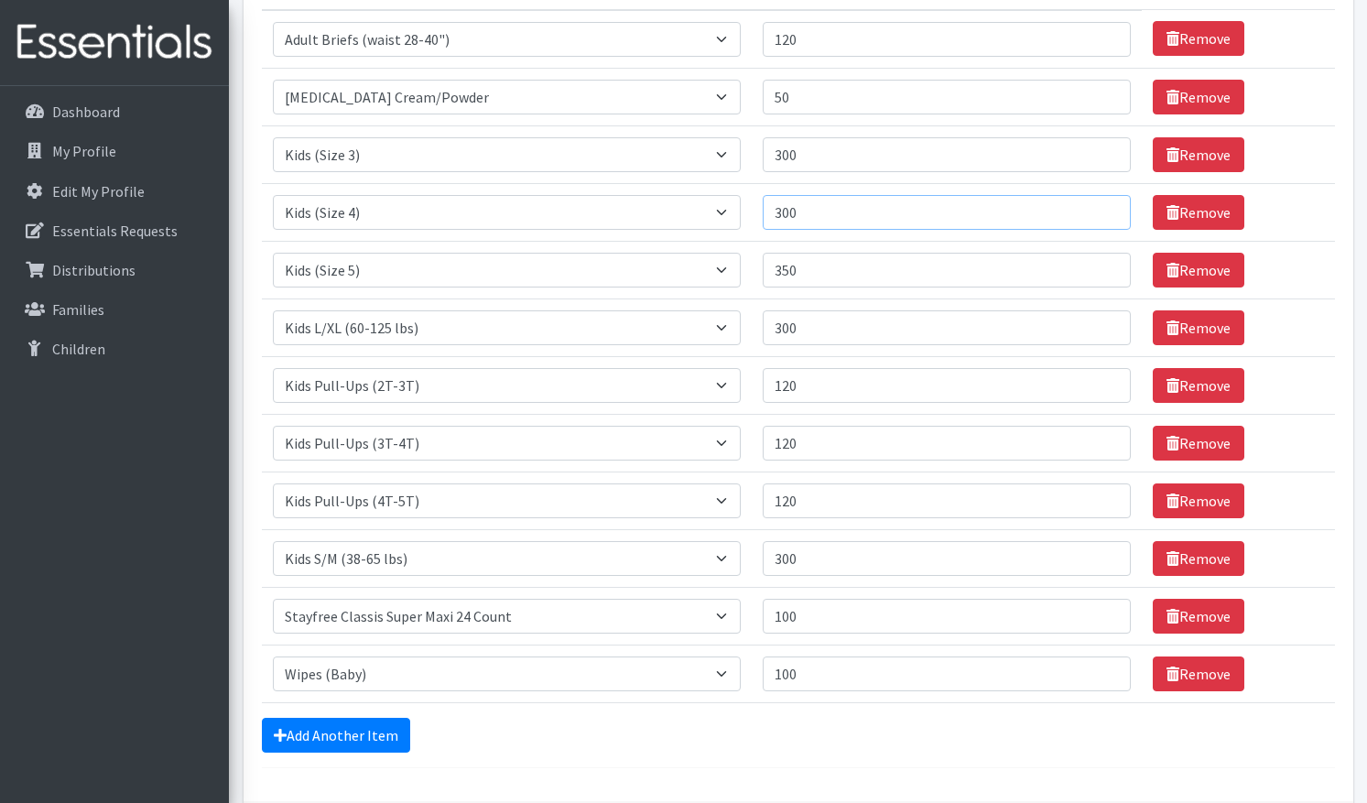
scroll to position [279, 0]
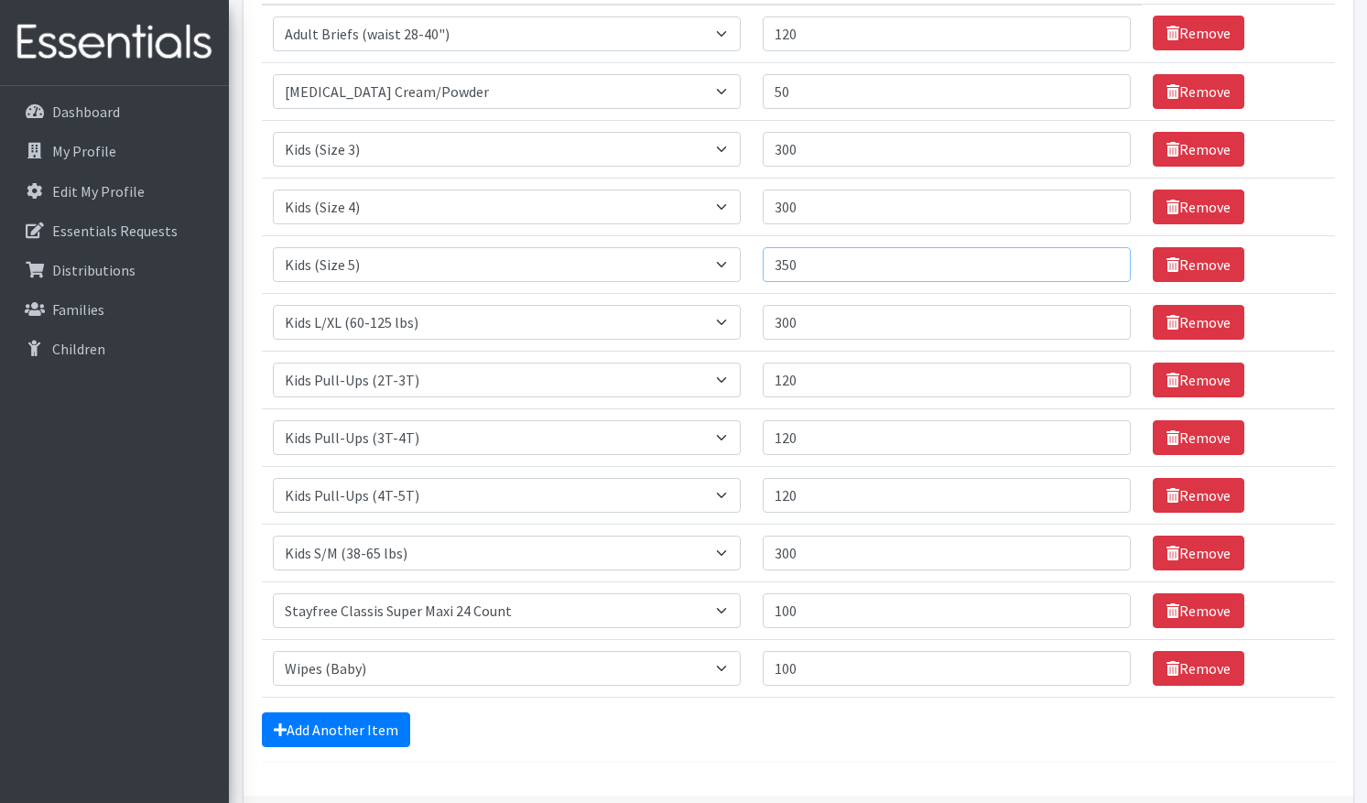
drag, startPoint x: 790, startPoint y: 268, endPoint x: 746, endPoint y: 268, distance: 44.0
click at [752, 268] on td "Quantity 350" at bounding box center [947, 264] width 390 height 58
type input "400"
click at [811, 330] on input "300" at bounding box center [947, 322] width 368 height 35
drag, startPoint x: 800, startPoint y: 324, endPoint x: 741, endPoint y: 324, distance: 58.6
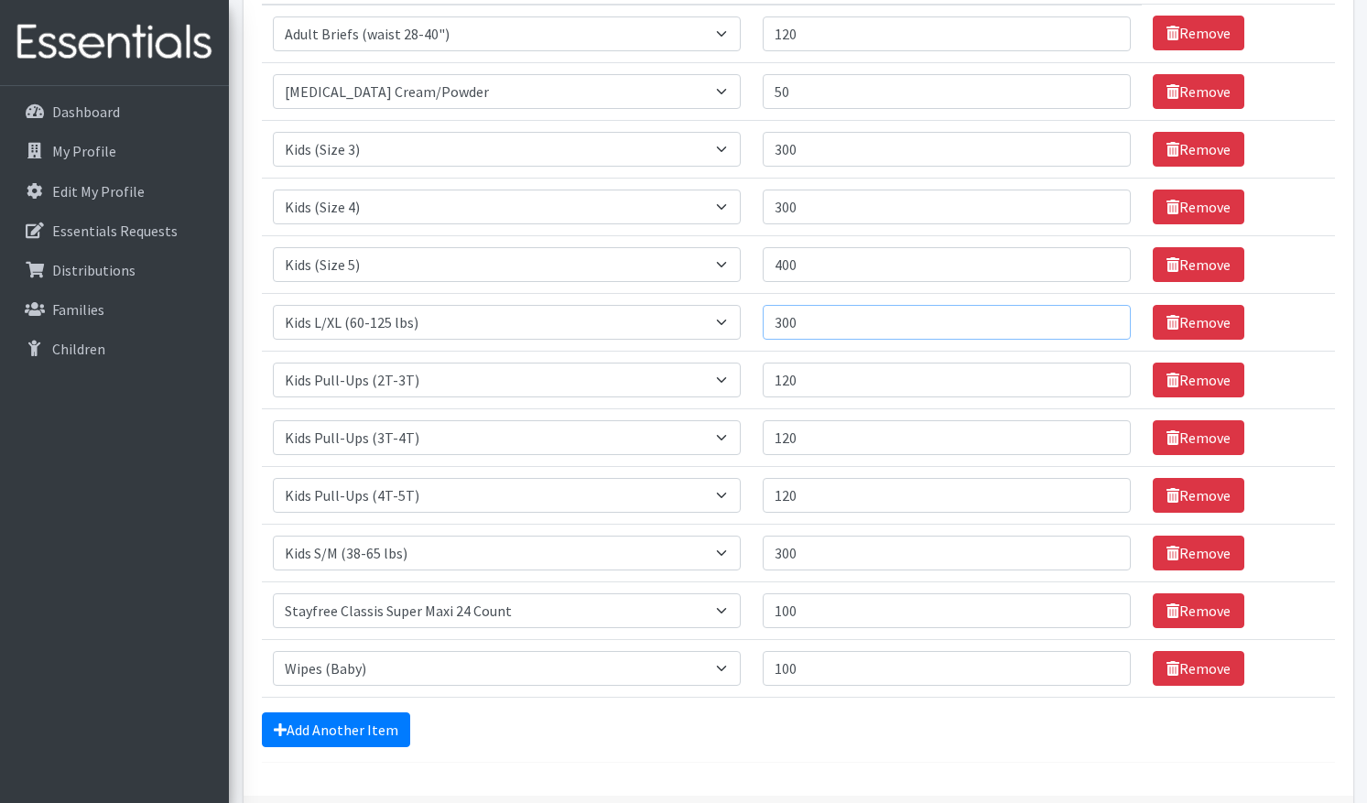
click at [741, 324] on tr "Item Requested Select an item Adult Briefs (waist 28-40") Adult Briefs (waist 3…" at bounding box center [798, 322] width 1073 height 58
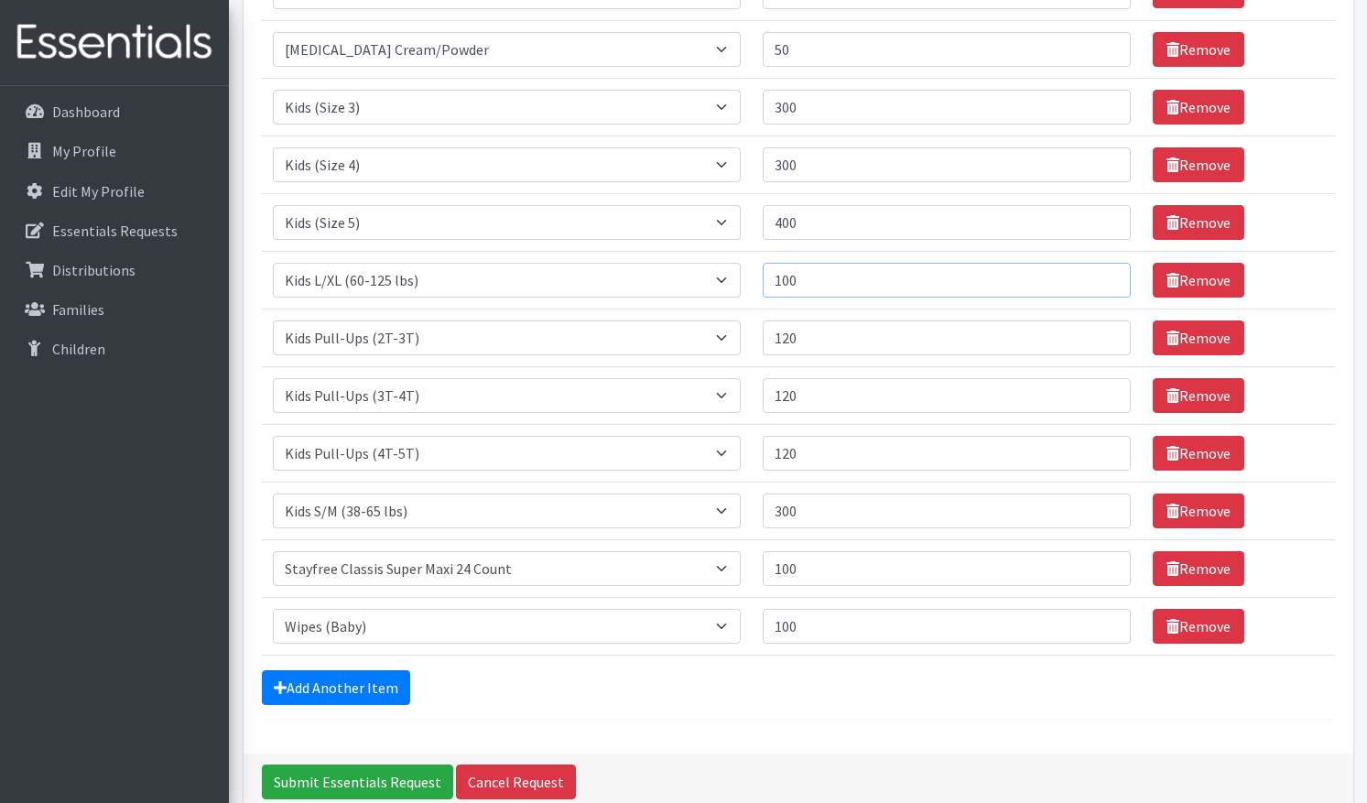
scroll to position [321, 0]
type input "100"
drag, startPoint x: 799, startPoint y: 509, endPoint x: 719, endPoint y: 508, distance: 79.7
click at [719, 508] on tr "Item Requested Select an item Adult Briefs (waist 28-40") Adult Briefs (waist 3…" at bounding box center [798, 511] width 1073 height 58
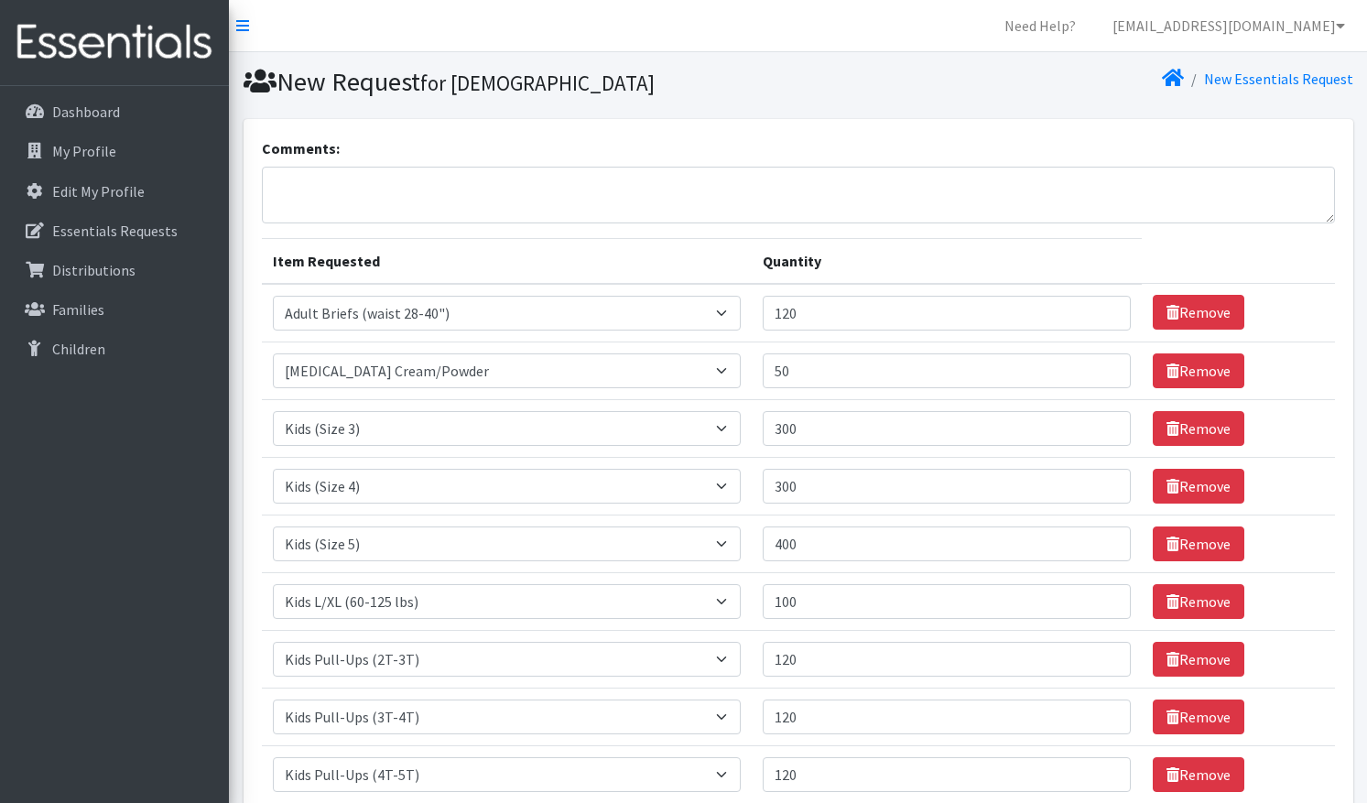
scroll to position [0, 0]
type input "100"
click at [289, 182] on textarea "Comments:" at bounding box center [798, 195] width 1073 height 57
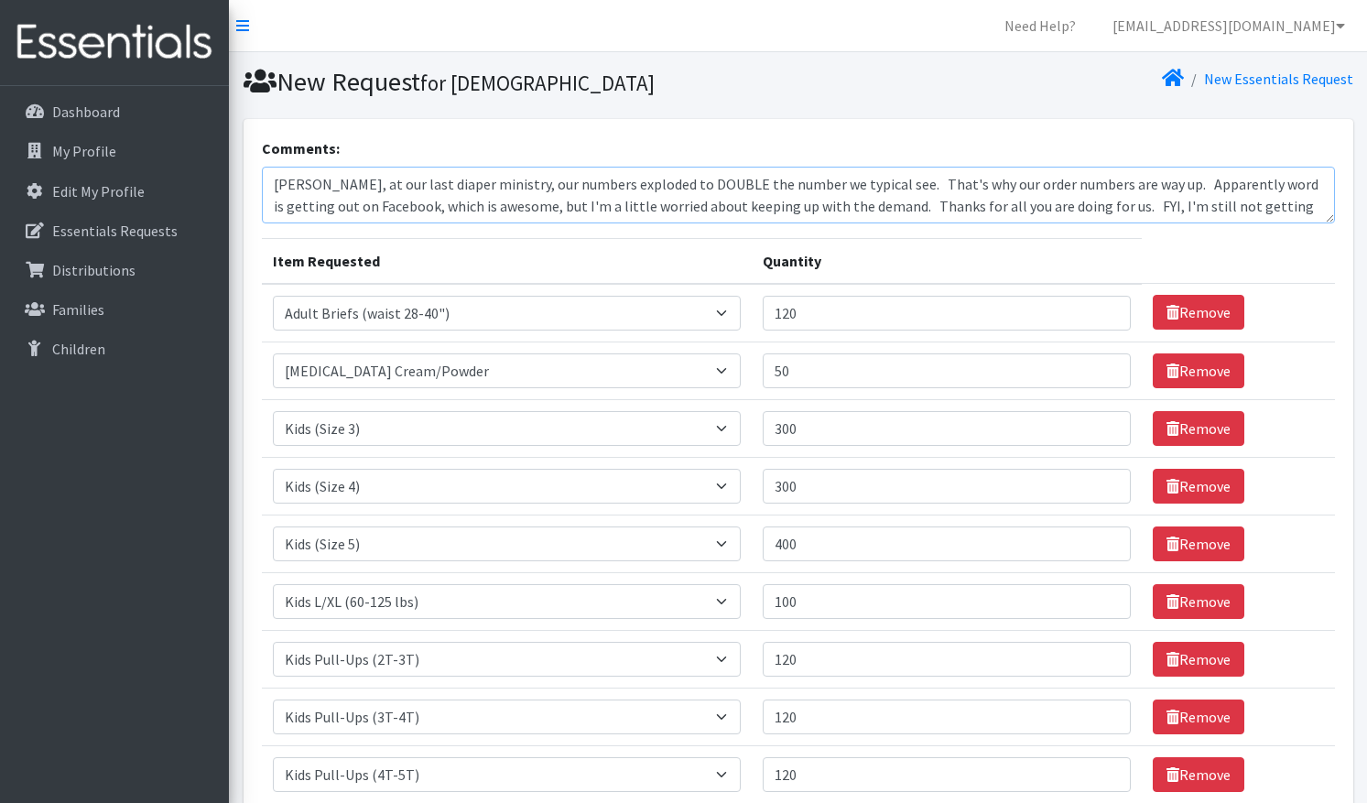
scroll to position [15, 0]
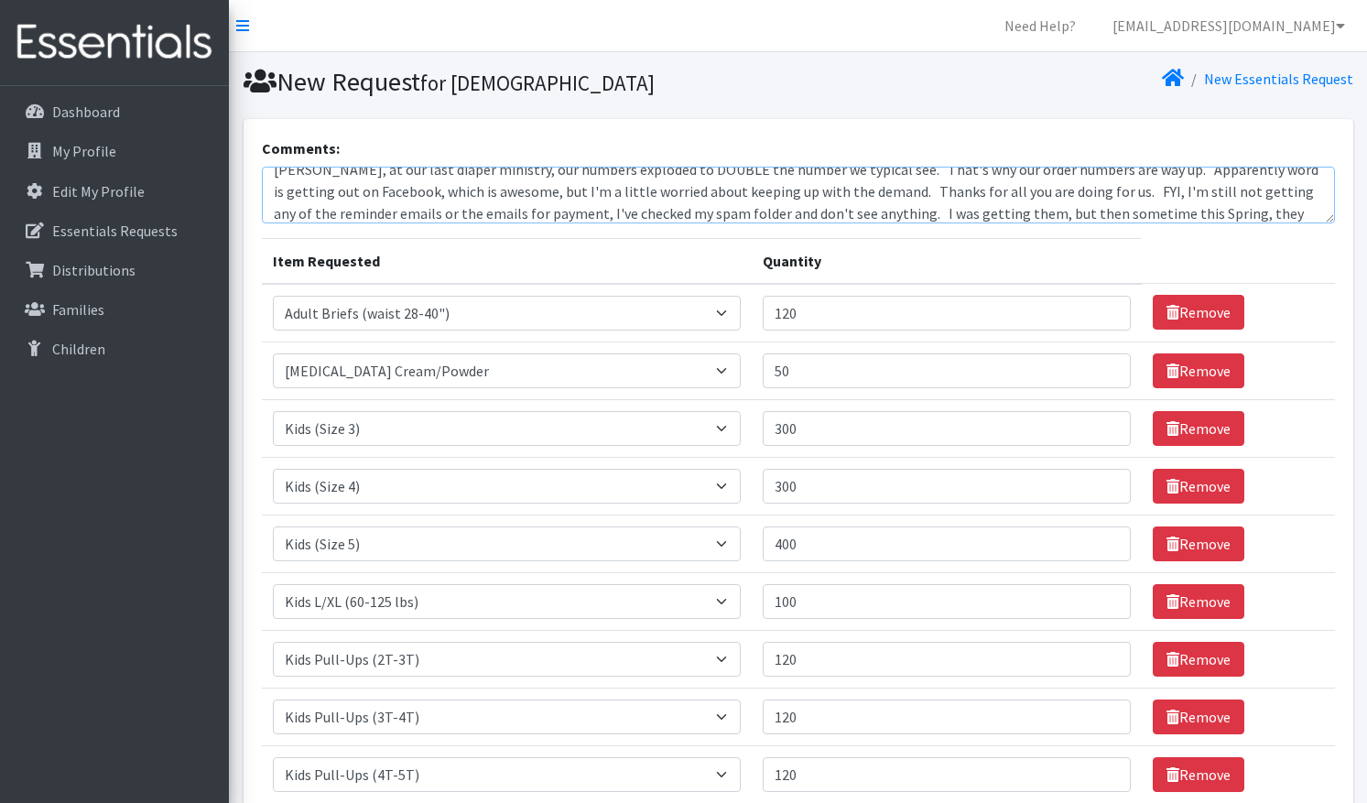
click at [1129, 217] on textarea "[PERSON_NAME], at our last diaper ministry, our numbers exploded to DOUBLE the …" at bounding box center [798, 195] width 1073 height 57
click at [1135, 216] on textarea "[PERSON_NAME], at our last diaper ministry, our numbers exploded to DOUBLE the …" at bounding box center [798, 195] width 1073 height 57
click at [1316, 211] on textarea "[PERSON_NAME], at our last diaper ministry, our numbers exploded to DOUBLE the …" at bounding box center [798, 195] width 1073 height 57
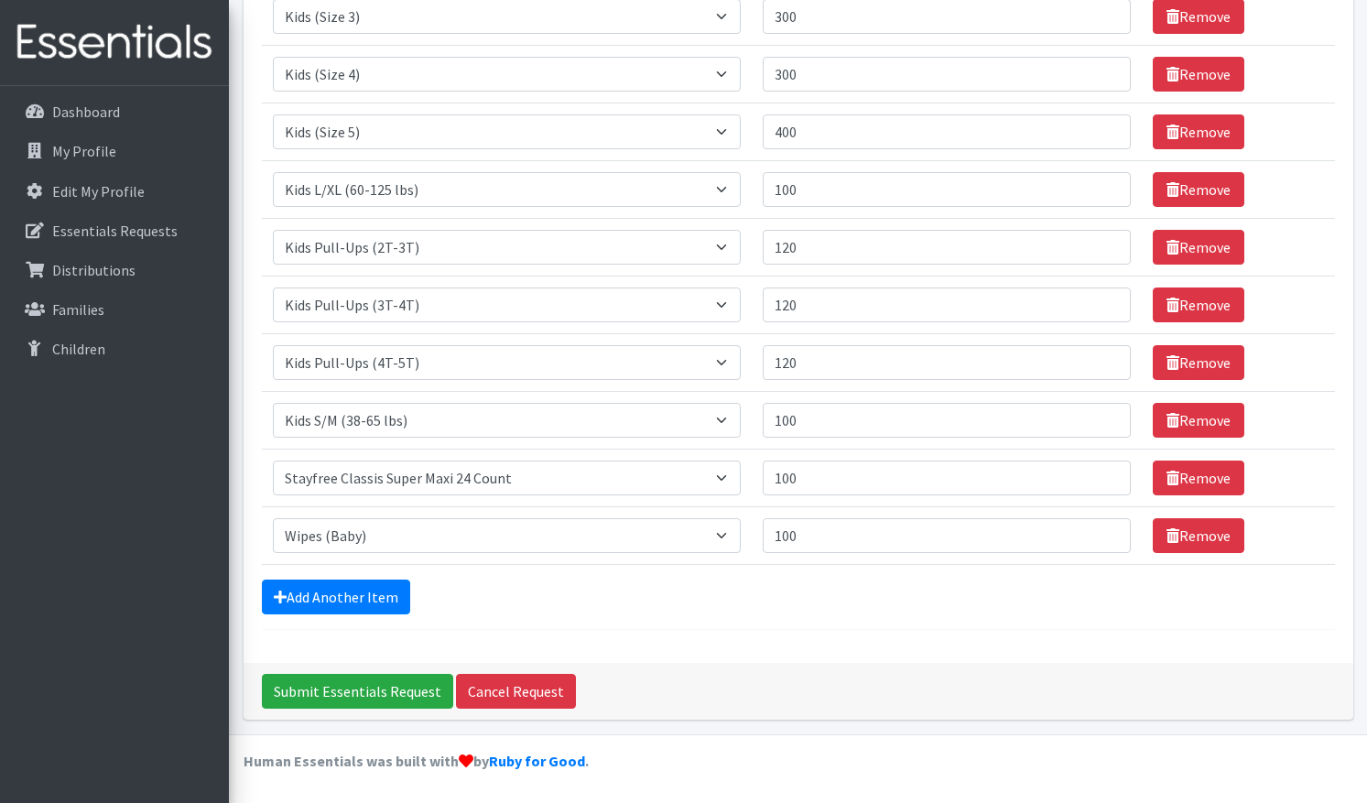
scroll to position [411, 0]
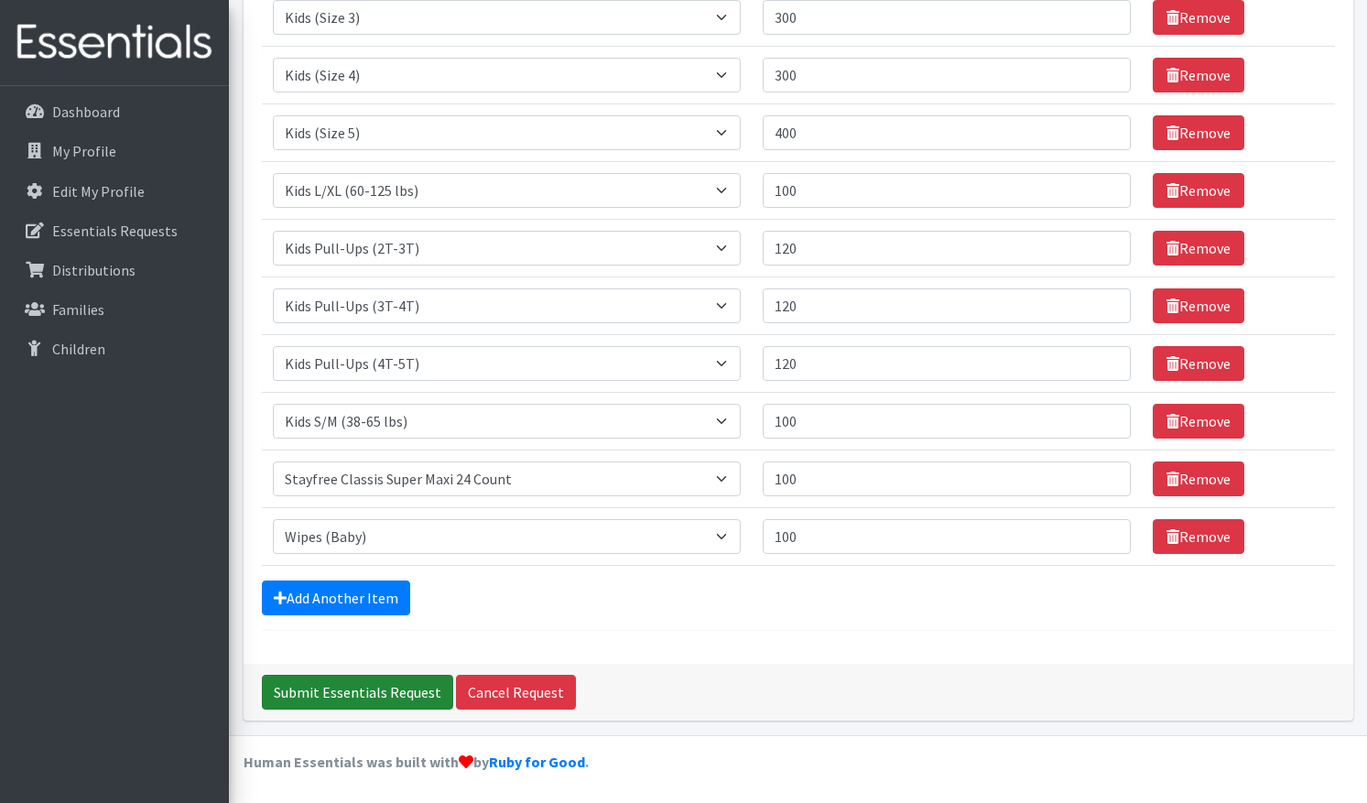
type textarea "[PERSON_NAME], at our last diaper ministry, our numbers exploded to DOUBLE the …"
click at [358, 696] on input "Submit Essentials Request" at bounding box center [357, 692] width 191 height 35
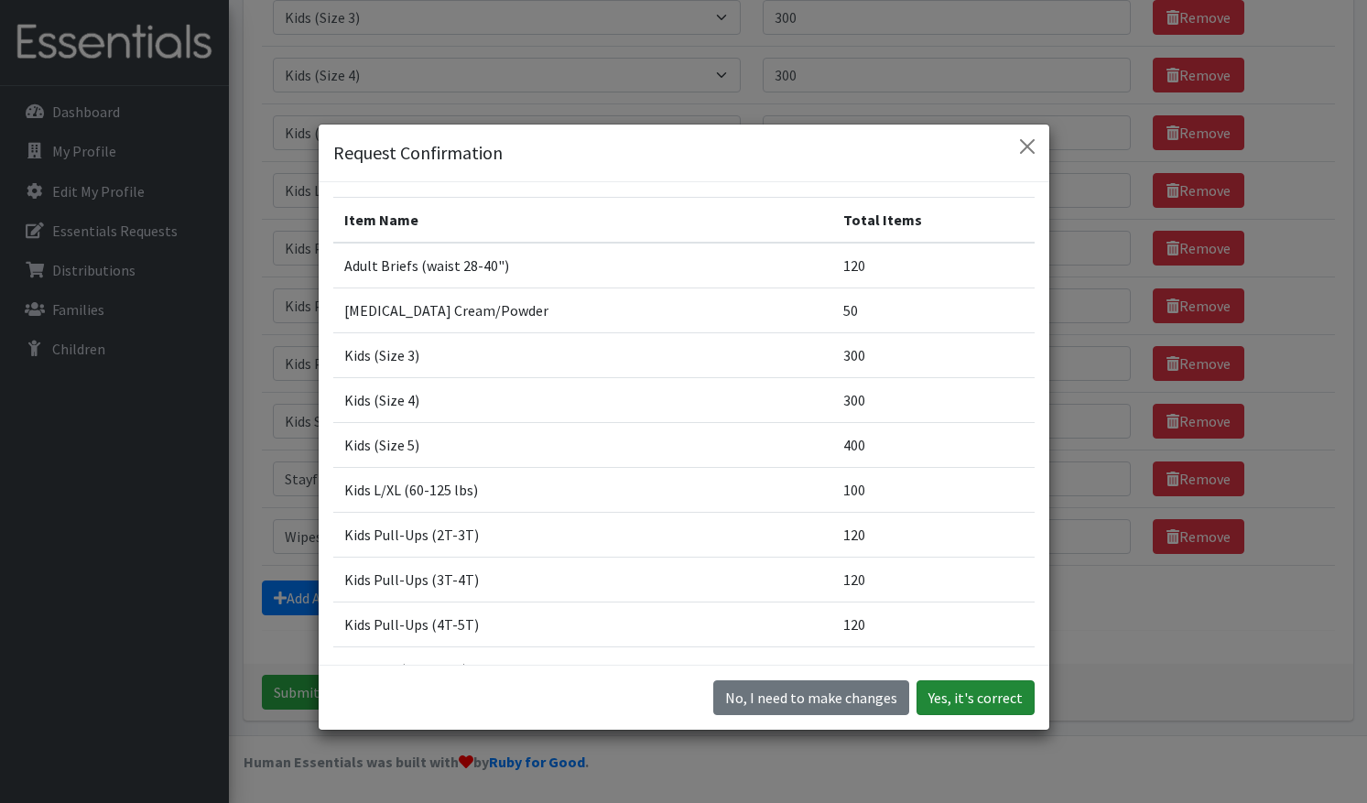
click at [977, 699] on button "Yes, it's correct" at bounding box center [976, 698] width 118 height 35
